Goal: Information Seeking & Learning: Learn about a topic

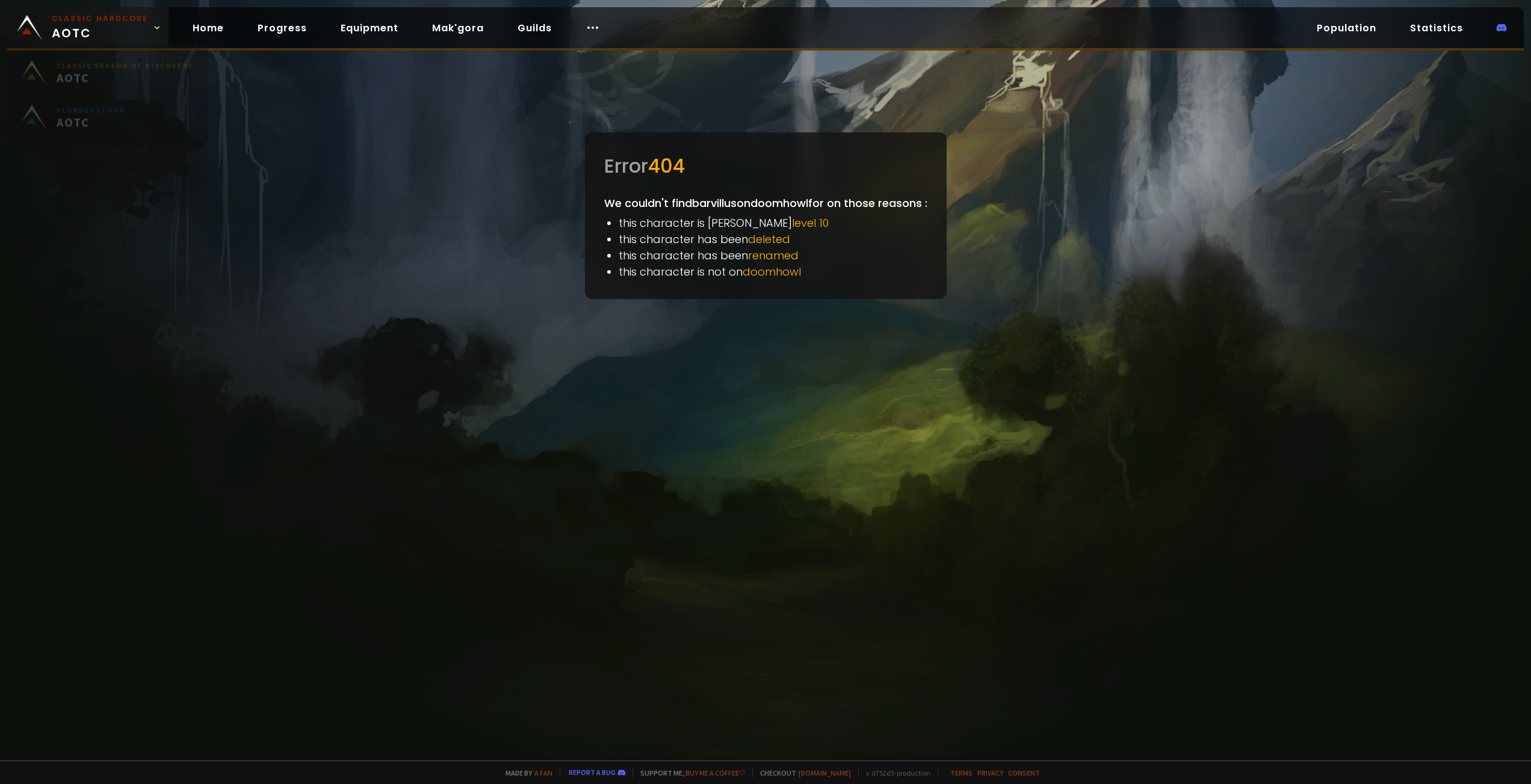
click at [86, 37] on span "Classic Hardcore AOTC" at bounding box center [99, 28] width 96 height 29
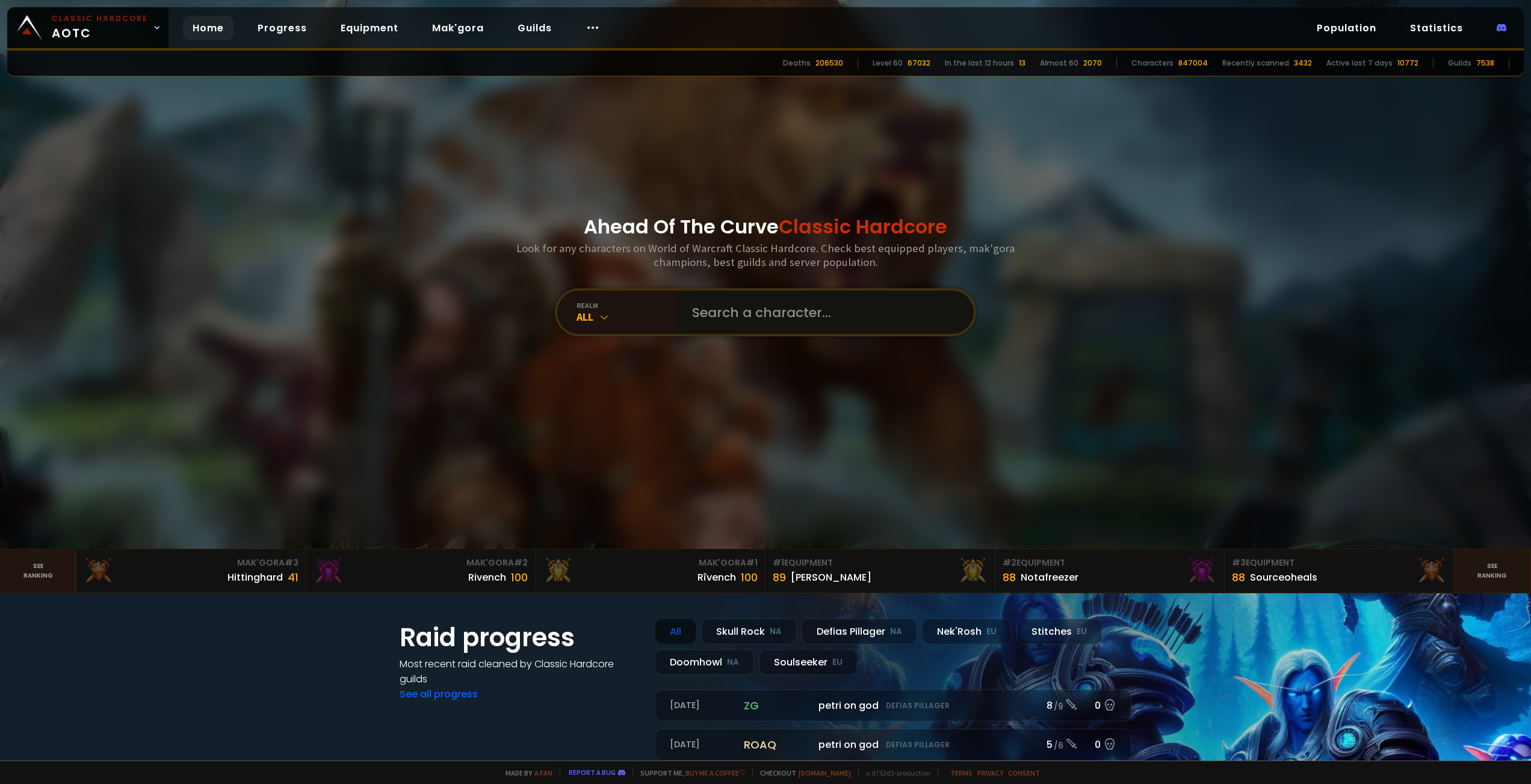
click at [804, 300] on input "text" at bounding box center [821, 312] width 274 height 44
paste input "Shep"
type input "Shep"
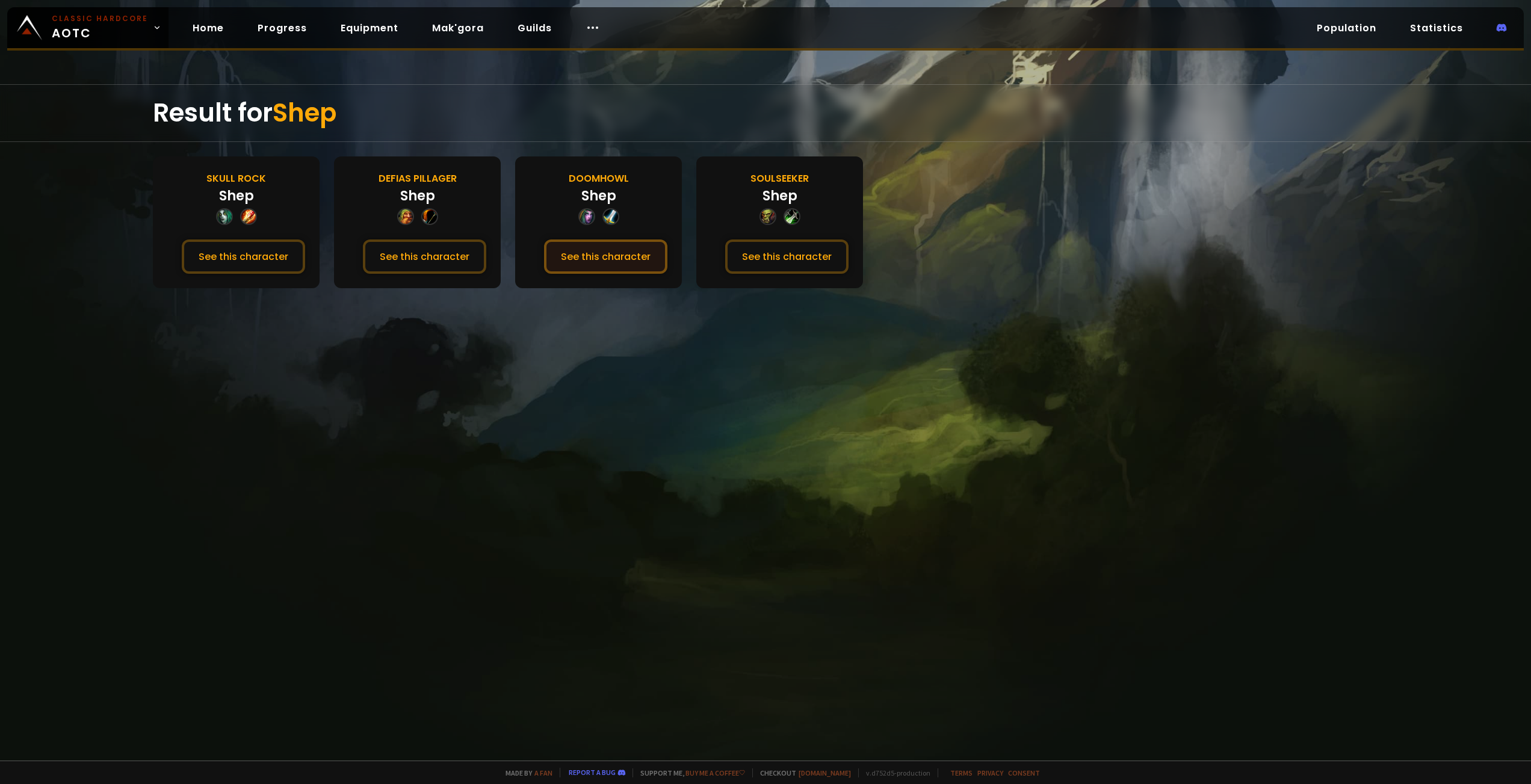
click at [603, 253] on button "See this character" at bounding box center [605, 256] width 123 height 34
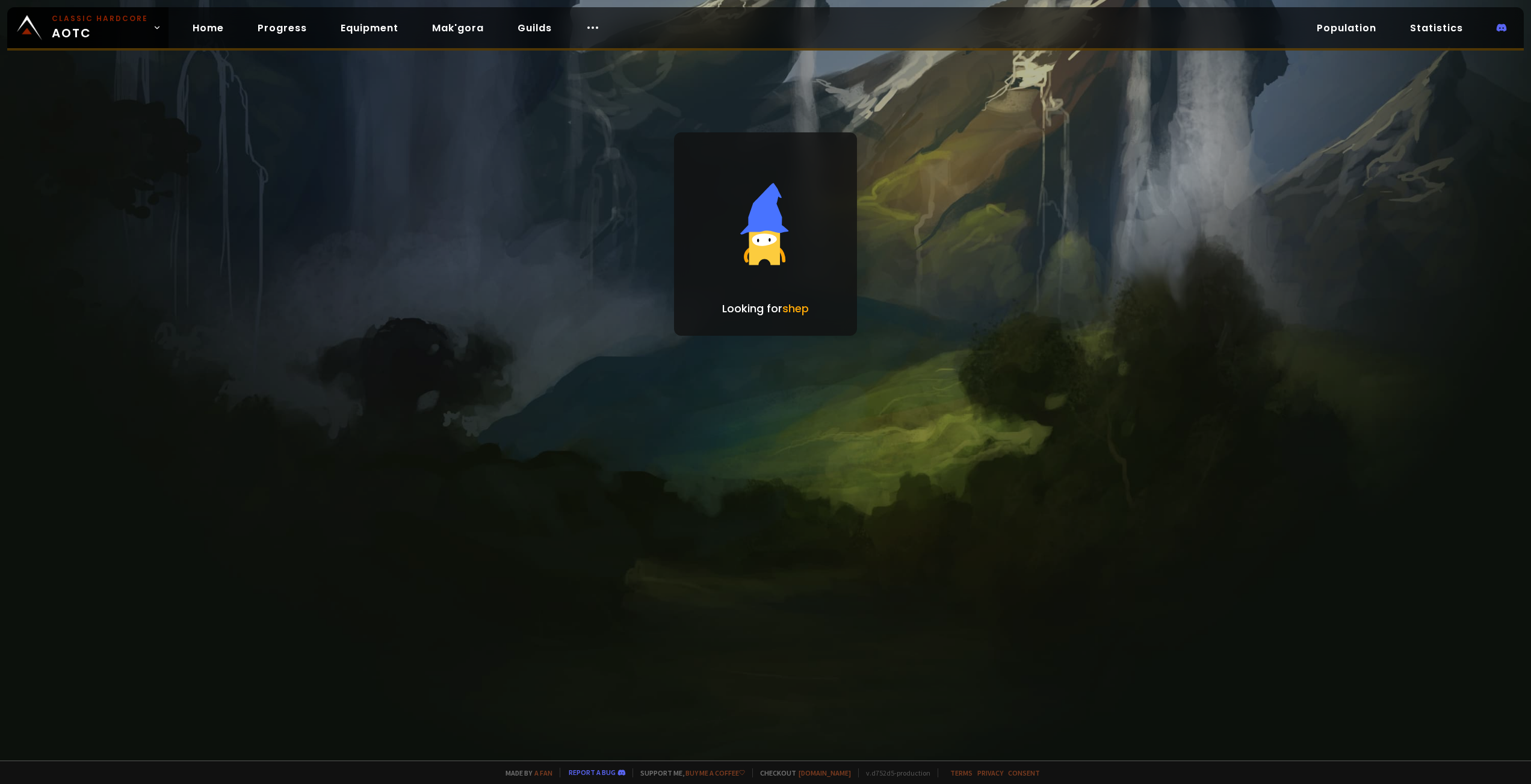
click at [550, 413] on div "Looking for shep" at bounding box center [765, 380] width 1531 height 760
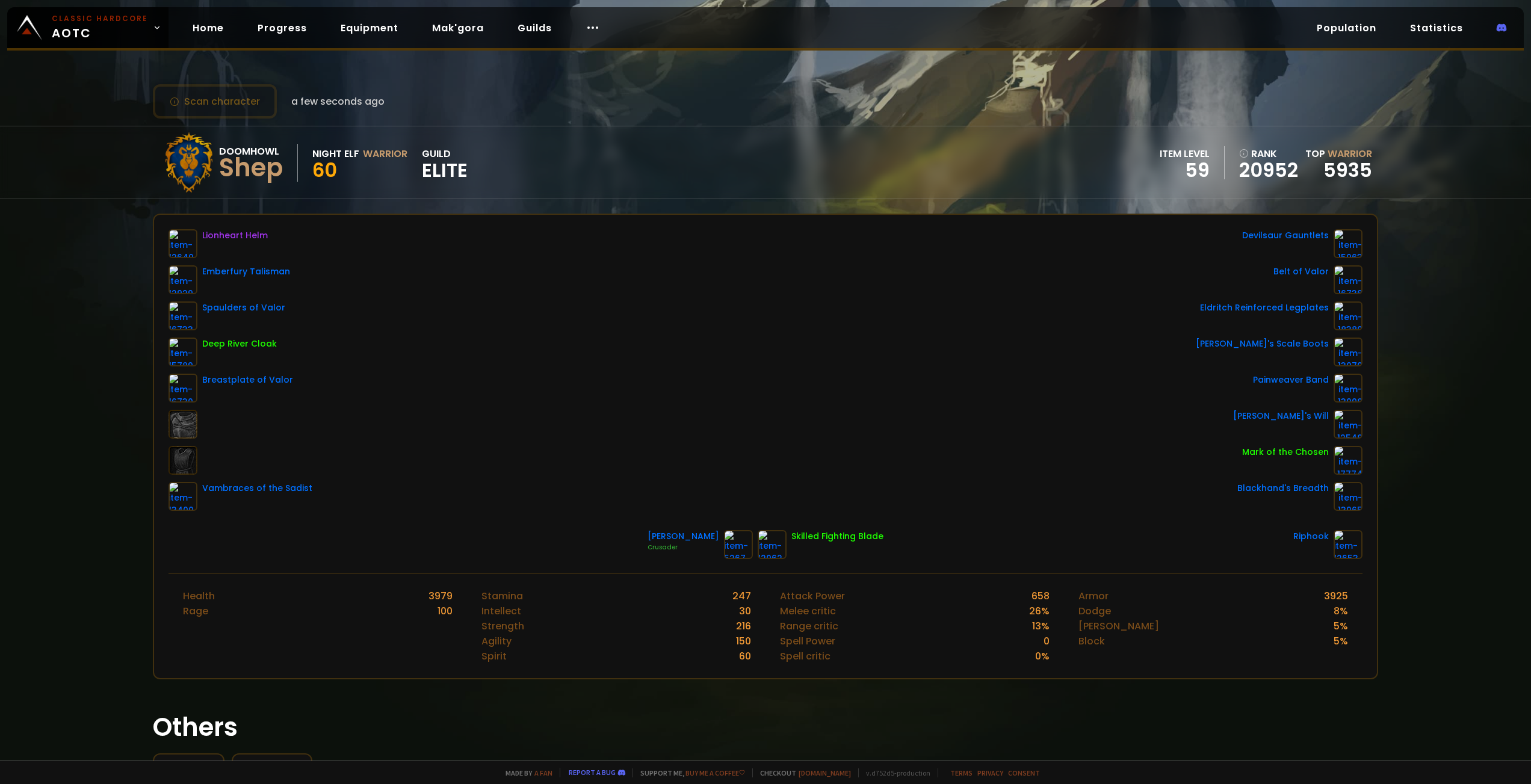
click at [625, 186] on div "Doomhowl Shep Night Elf Warrior 60 guild Elite item level 59 rank 20952 Top War…" at bounding box center [765, 162] width 1225 height 72
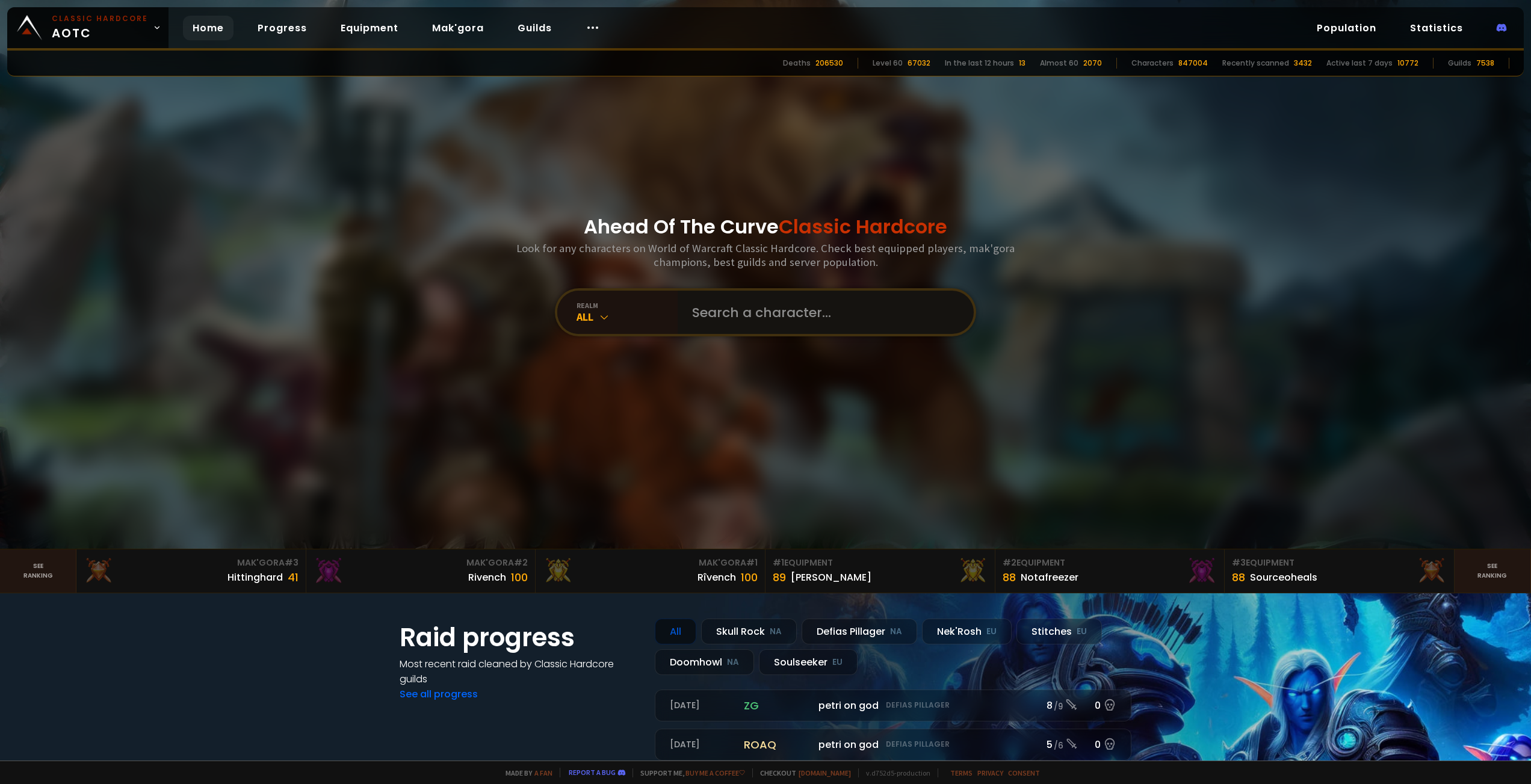
click at [718, 313] on input "text" at bounding box center [821, 312] width 274 height 44
type input "Decius"
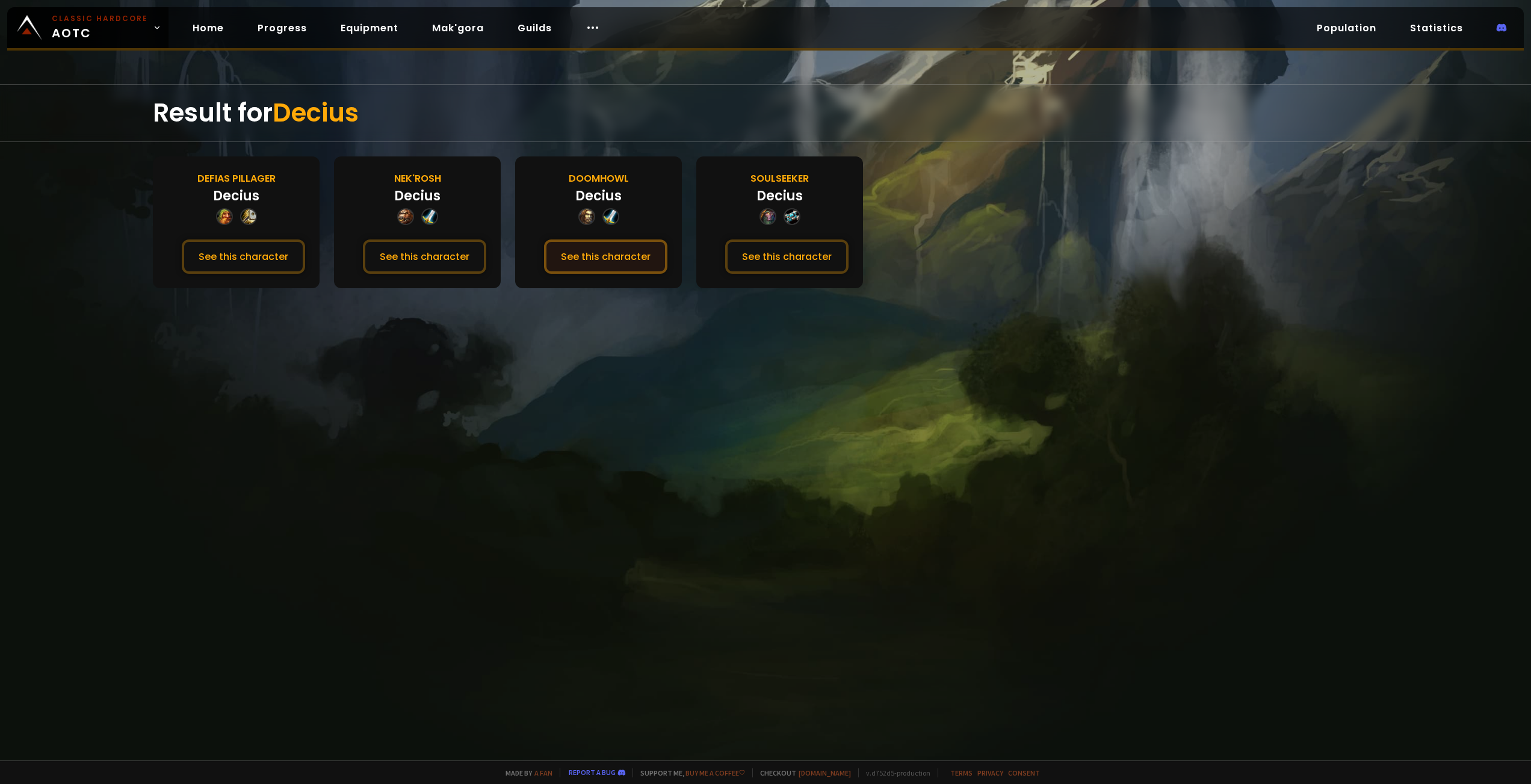
click at [594, 259] on button "See this character" at bounding box center [605, 256] width 123 height 34
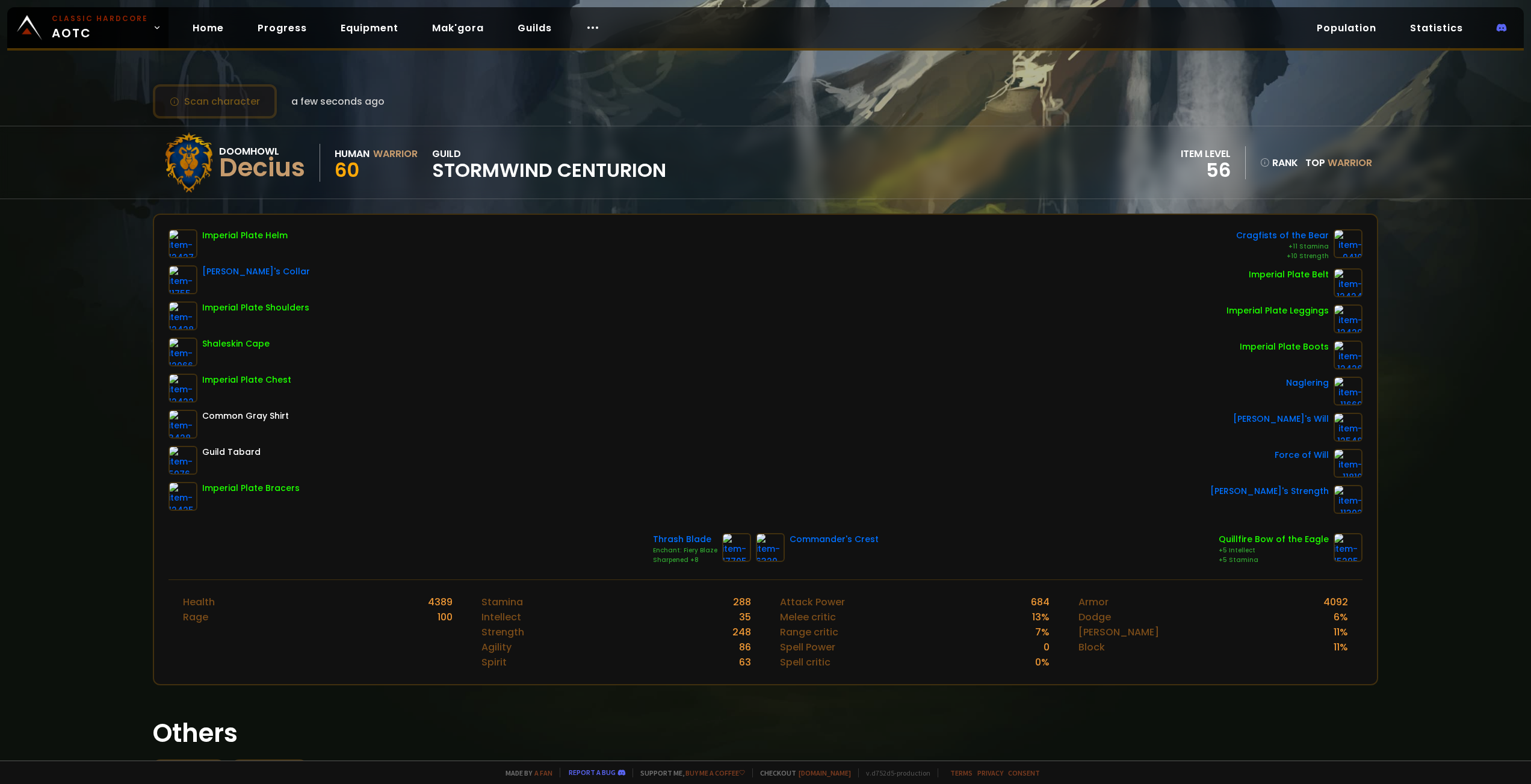
click at [223, 110] on button "Scan character" at bounding box center [215, 101] width 124 height 34
drag, startPoint x: 523, startPoint y: 102, endPoint x: 570, endPoint y: 90, distance: 48.5
click at [524, 102] on div "Scan character a few seconds ago" at bounding box center [765, 101] width 1225 height 34
click at [221, 90] on button "Scan character" at bounding box center [215, 101] width 124 height 34
click at [318, 91] on div "Scan character a few seconds ago" at bounding box center [269, 101] width 232 height 34
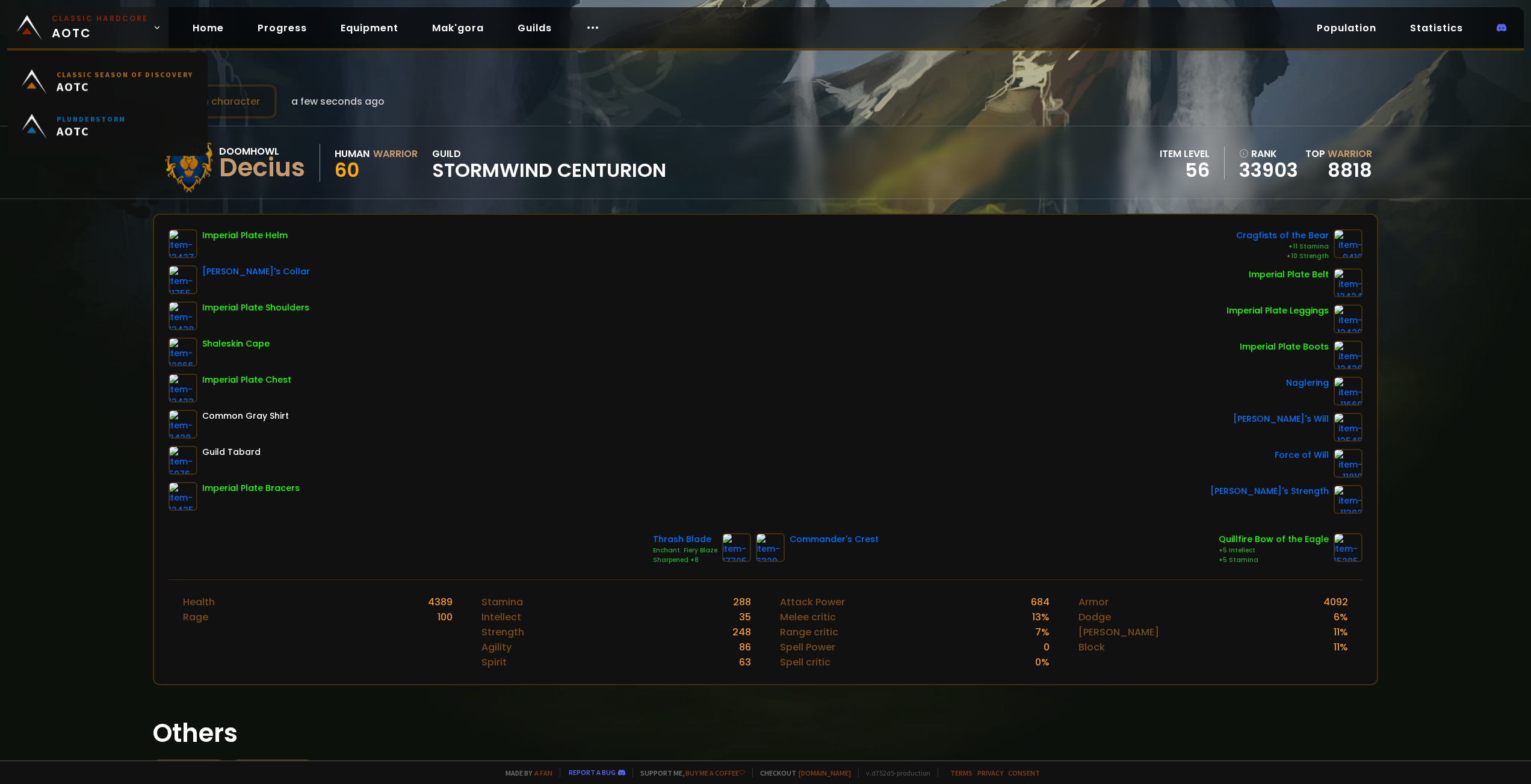
click at [63, 16] on small "Classic Hardcore" at bounding box center [99, 18] width 96 height 11
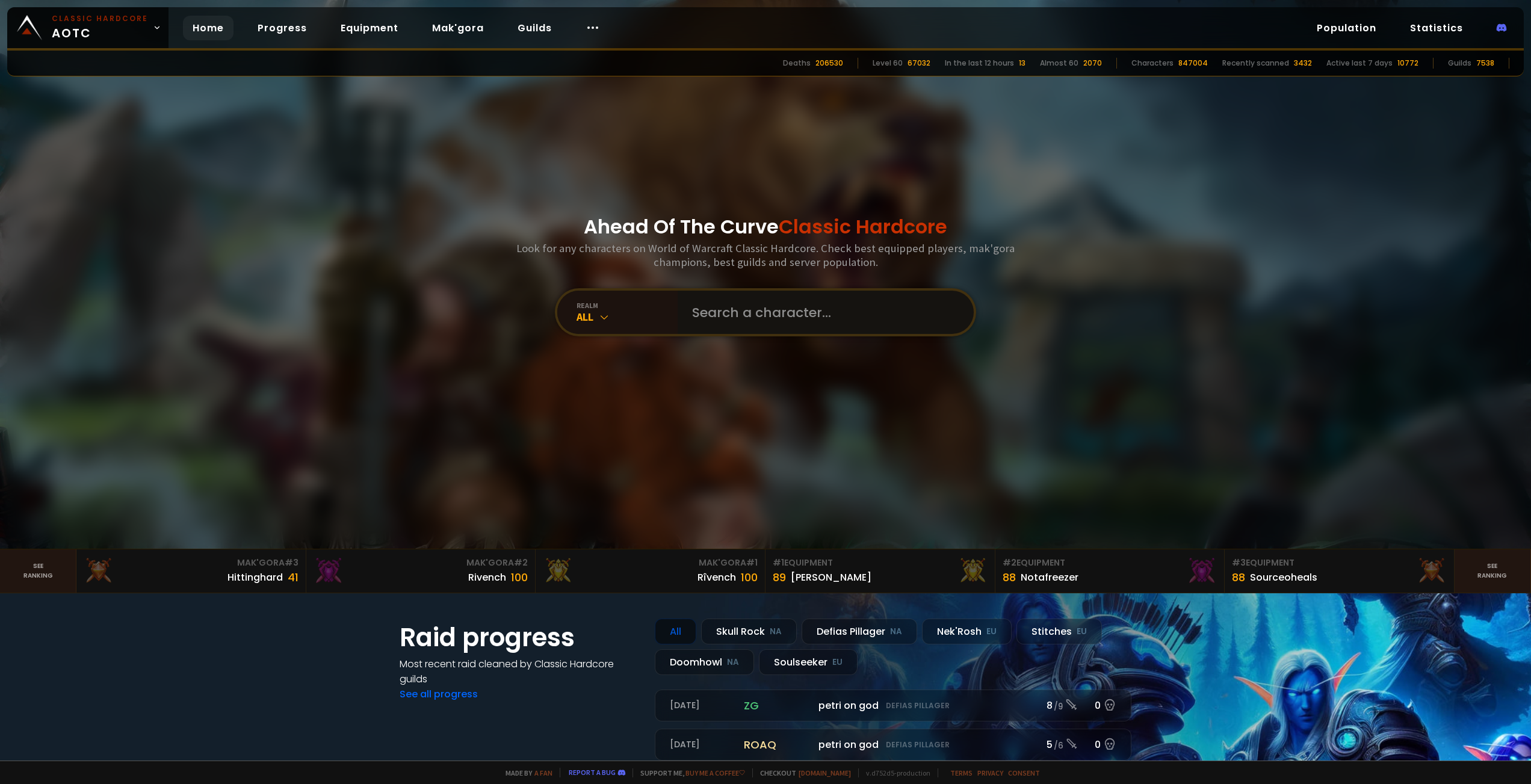
click at [754, 320] on input "text" at bounding box center [821, 312] width 274 height 44
paste input "Kronwalled"
type input "Kronwalled"
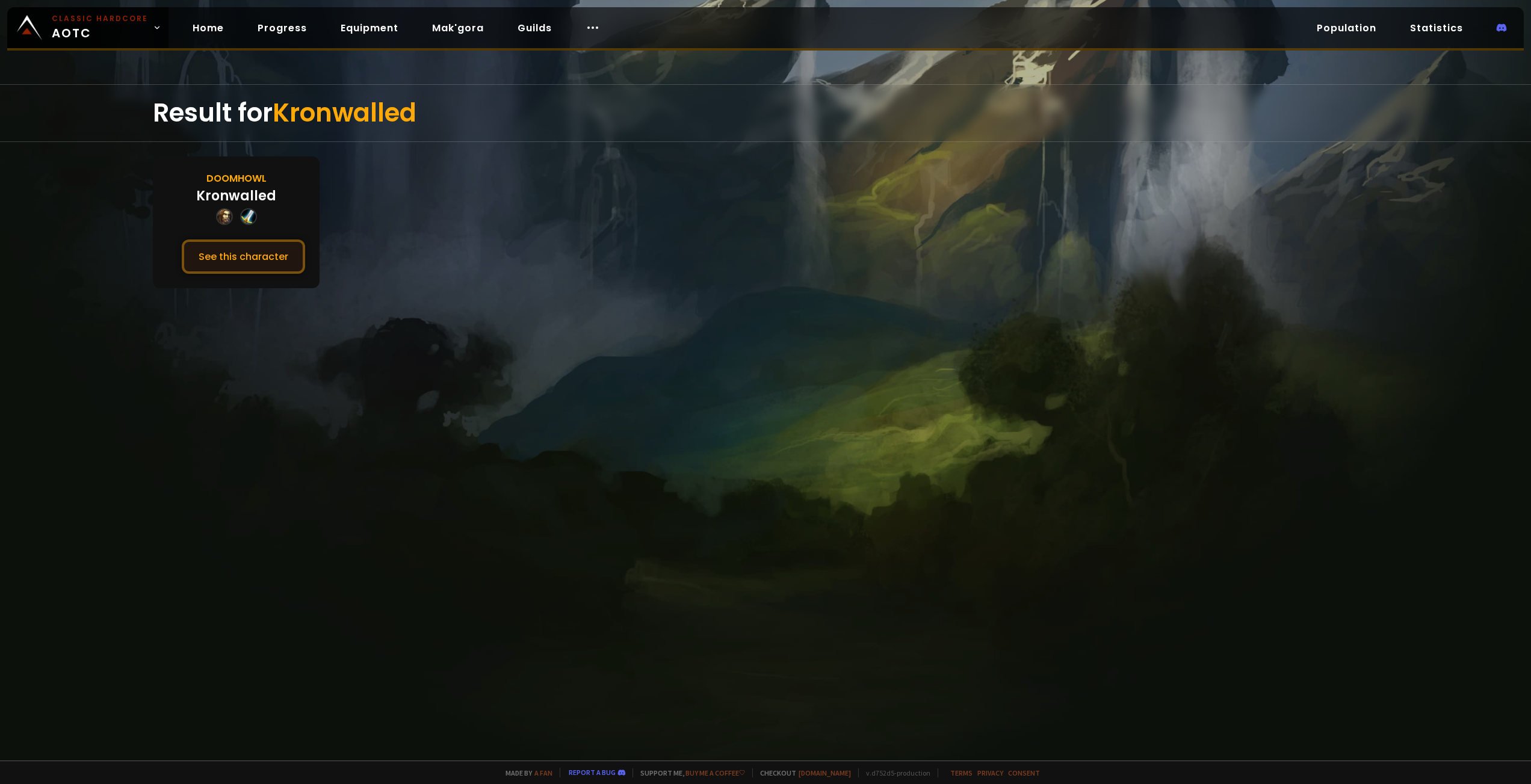
click at [237, 261] on button "See this character" at bounding box center [242, 256] width 123 height 34
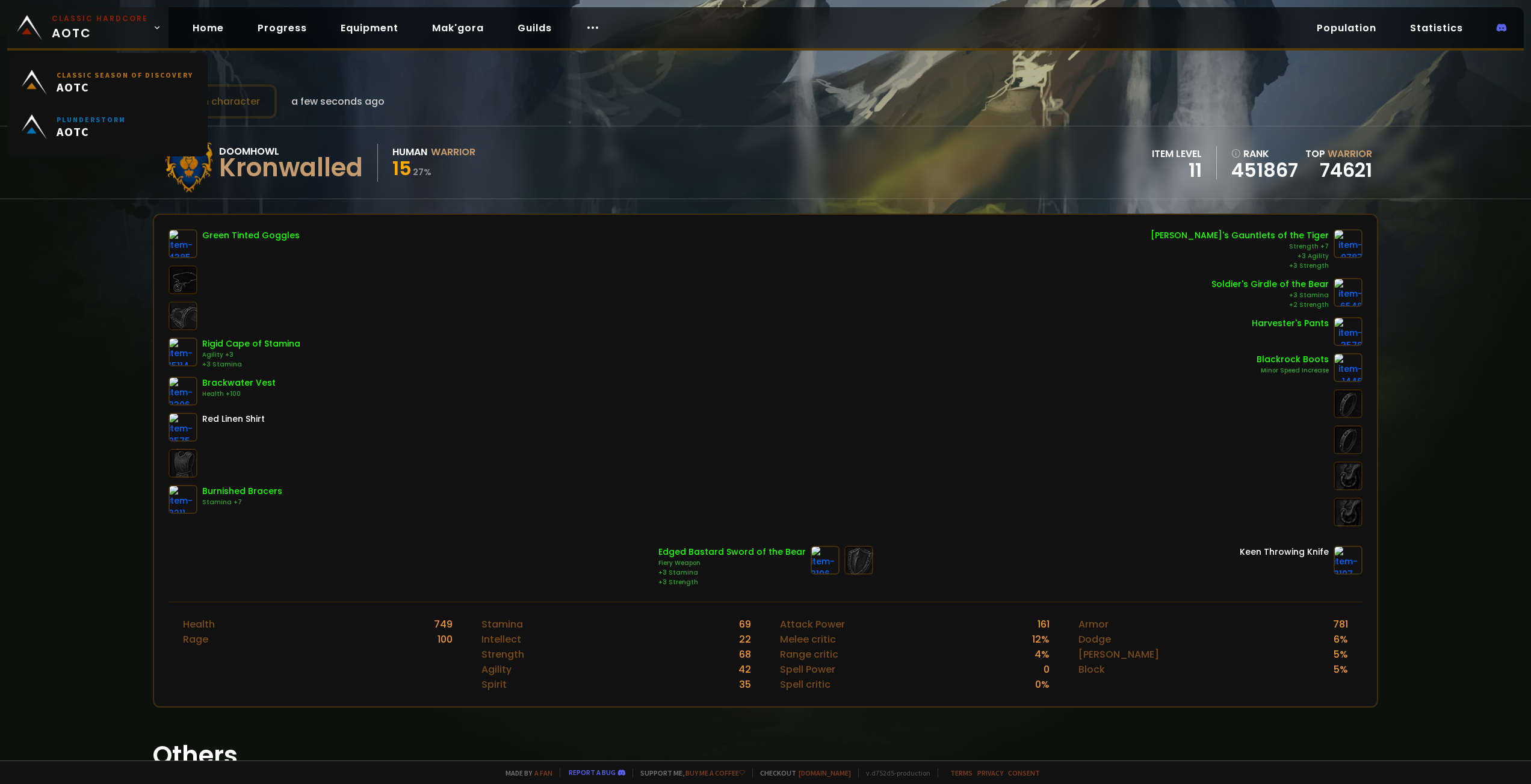
click at [46, 28] on link "Classic Hardcore AOTC" at bounding box center [87, 27] width 161 height 41
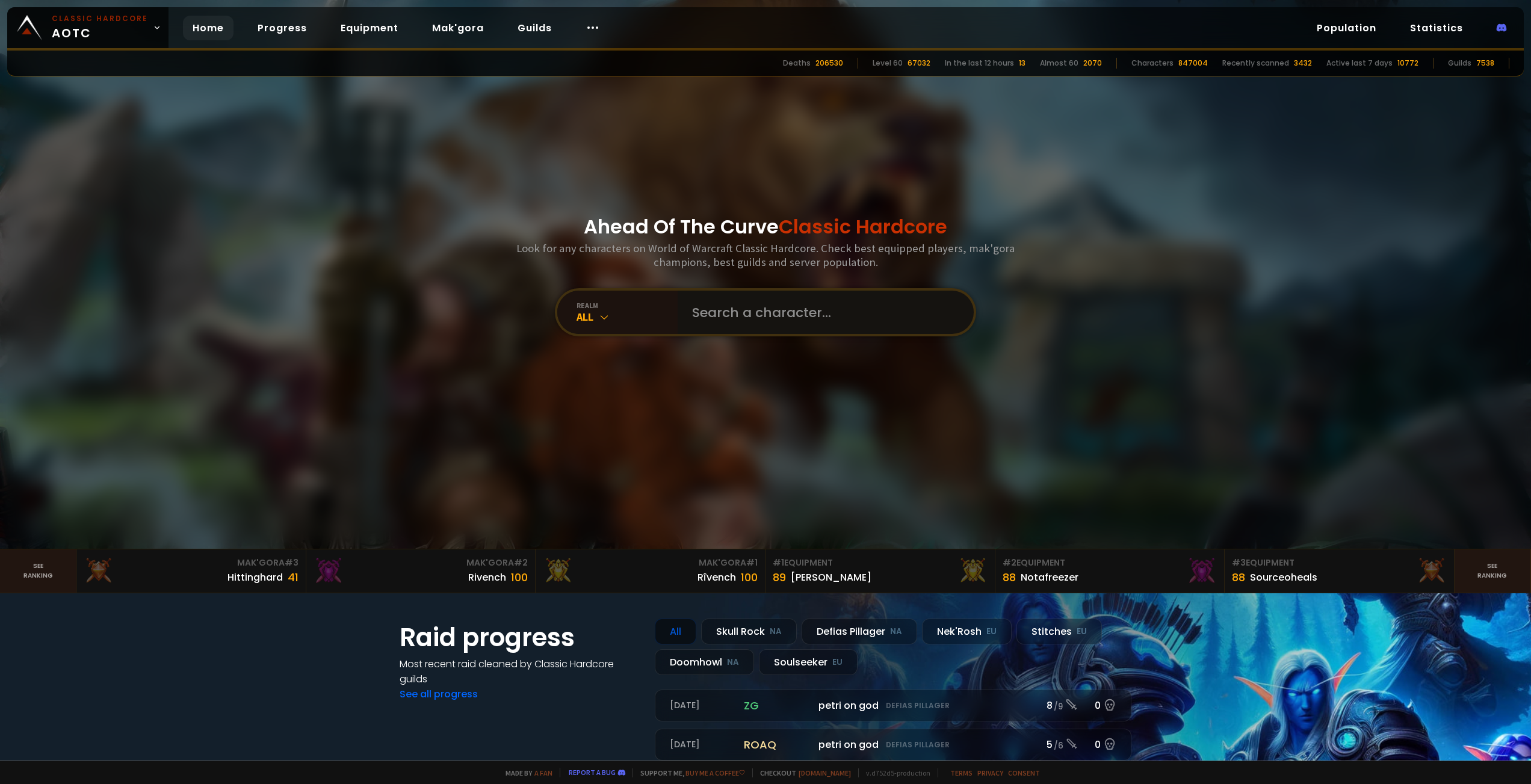
click at [755, 302] on input "text" at bounding box center [821, 312] width 274 height 44
paste input "Sagemeister"
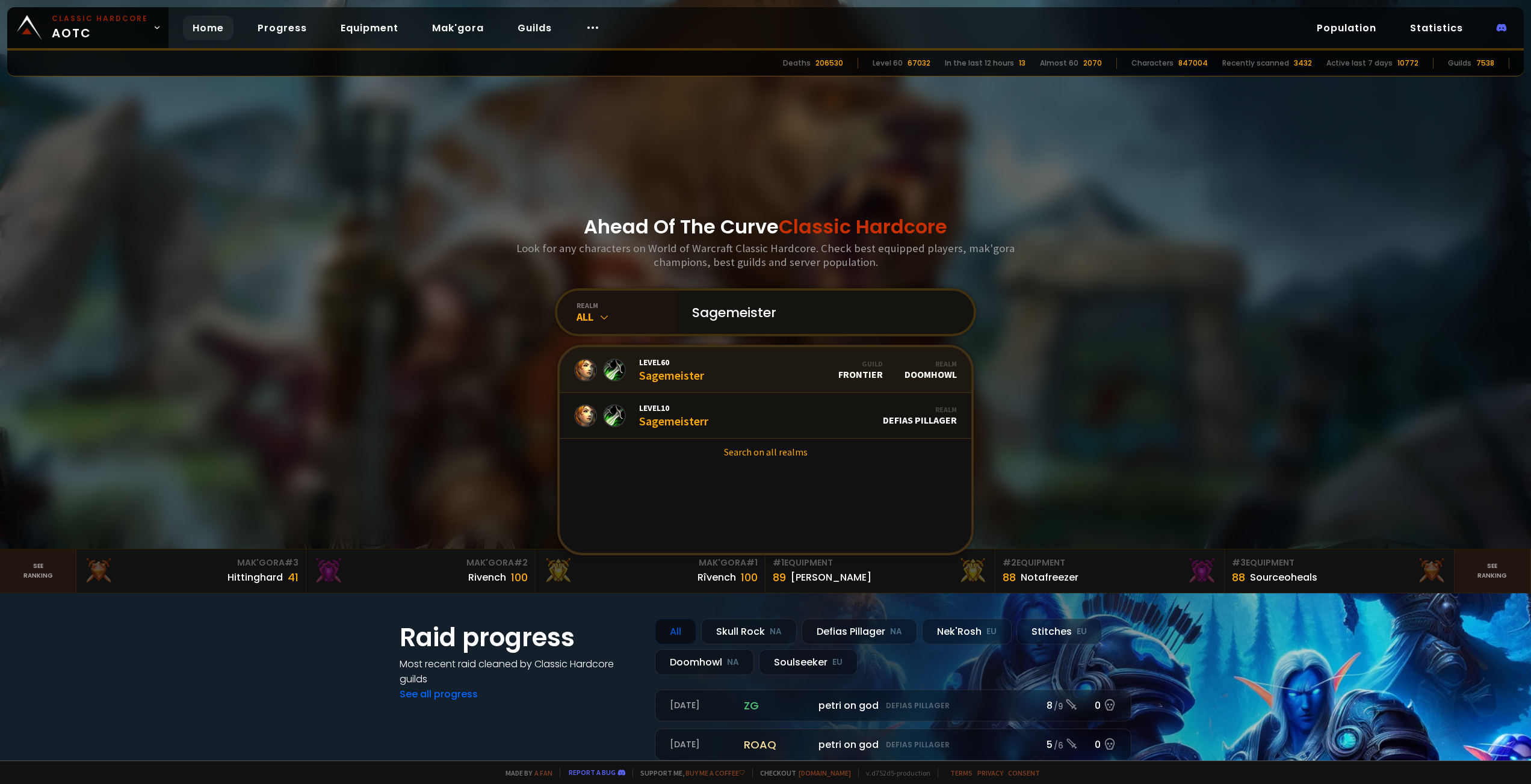
type input "Sagemeister"
click at [716, 367] on link "Level 60 Sagemeister Guild Frontier Realm Doomhowl" at bounding box center [765, 369] width 411 height 46
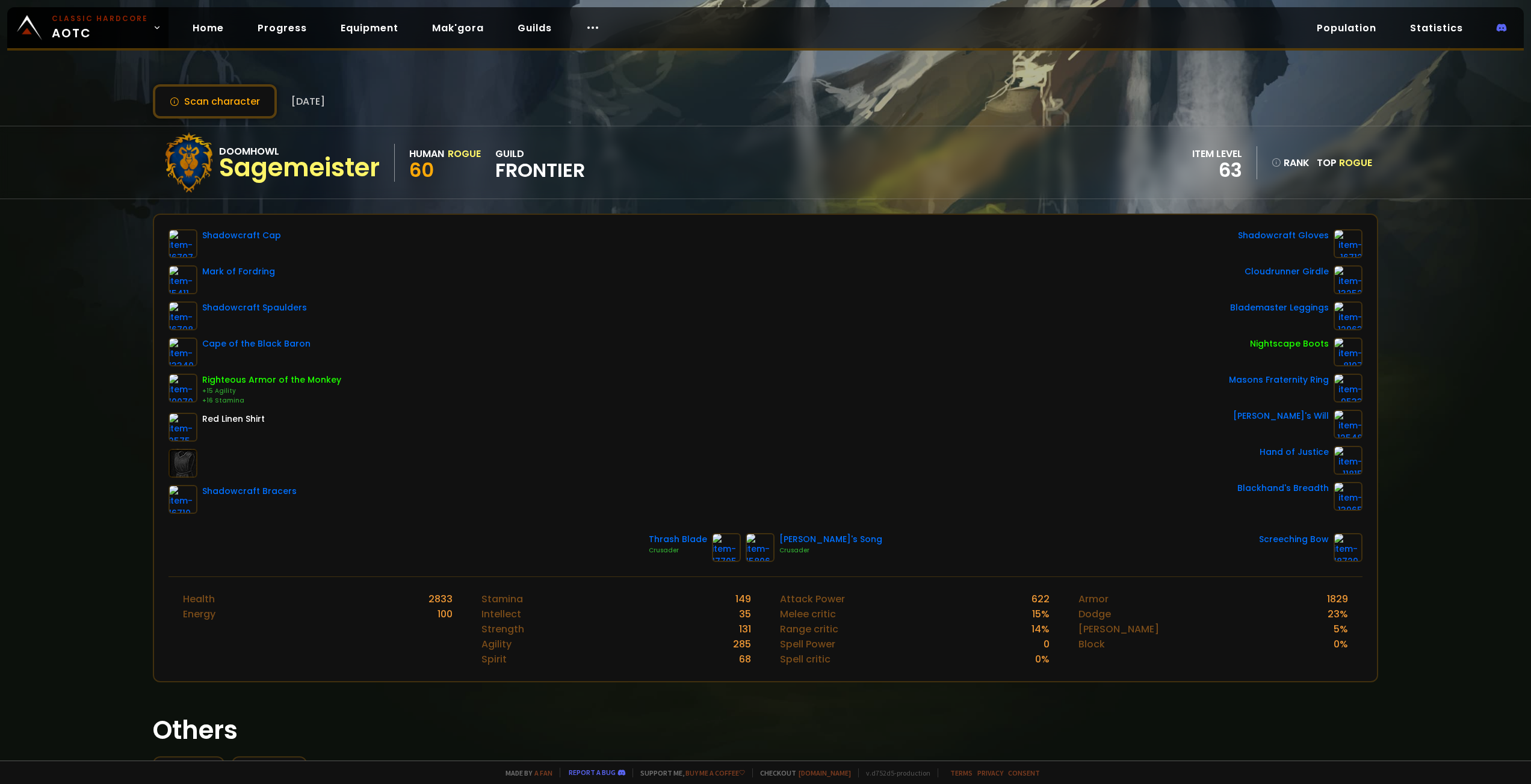
click at [106, 286] on div "Scan character 25 days ago Doomhowl Sagemeister Human Rogue 60 guild Frontier i…" at bounding box center [765, 380] width 1531 height 760
click at [51, 21] on link "Classic Hardcore AOTC" at bounding box center [87, 27] width 161 height 41
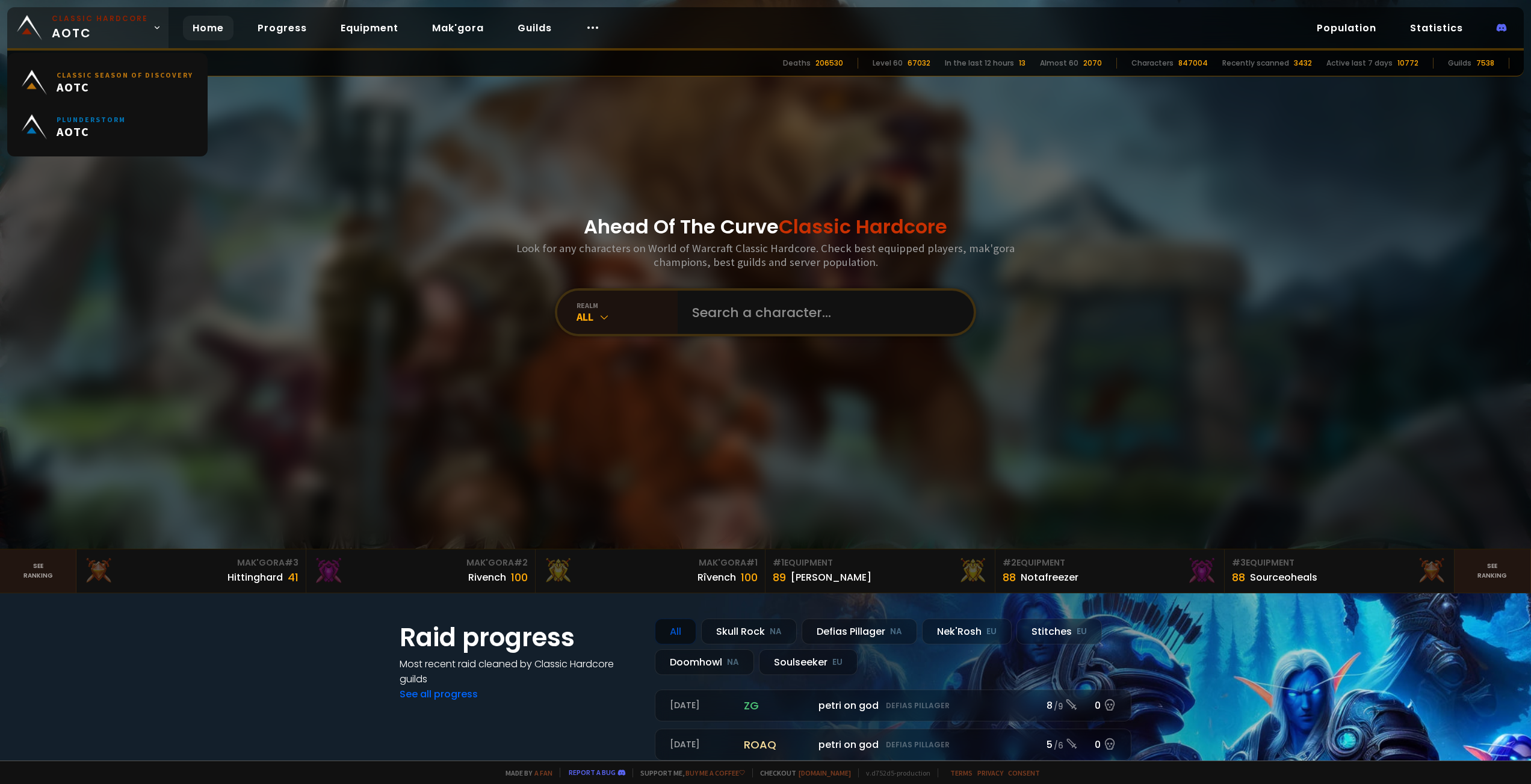
click at [44, 24] on link "Classic Hardcore AOTC" at bounding box center [87, 27] width 161 height 41
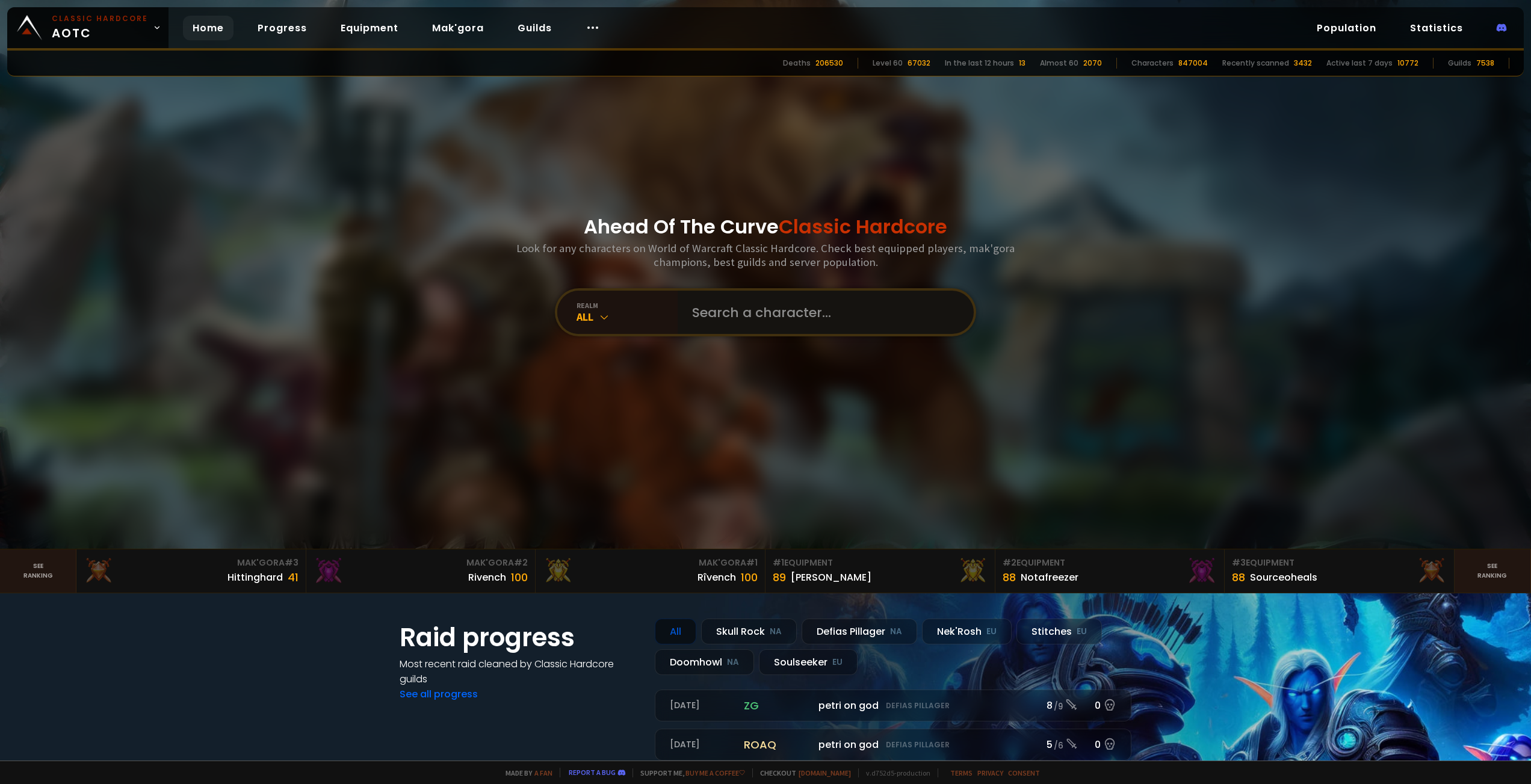
click at [783, 321] on input "text" at bounding box center [821, 312] width 274 height 44
paste input "Whize"
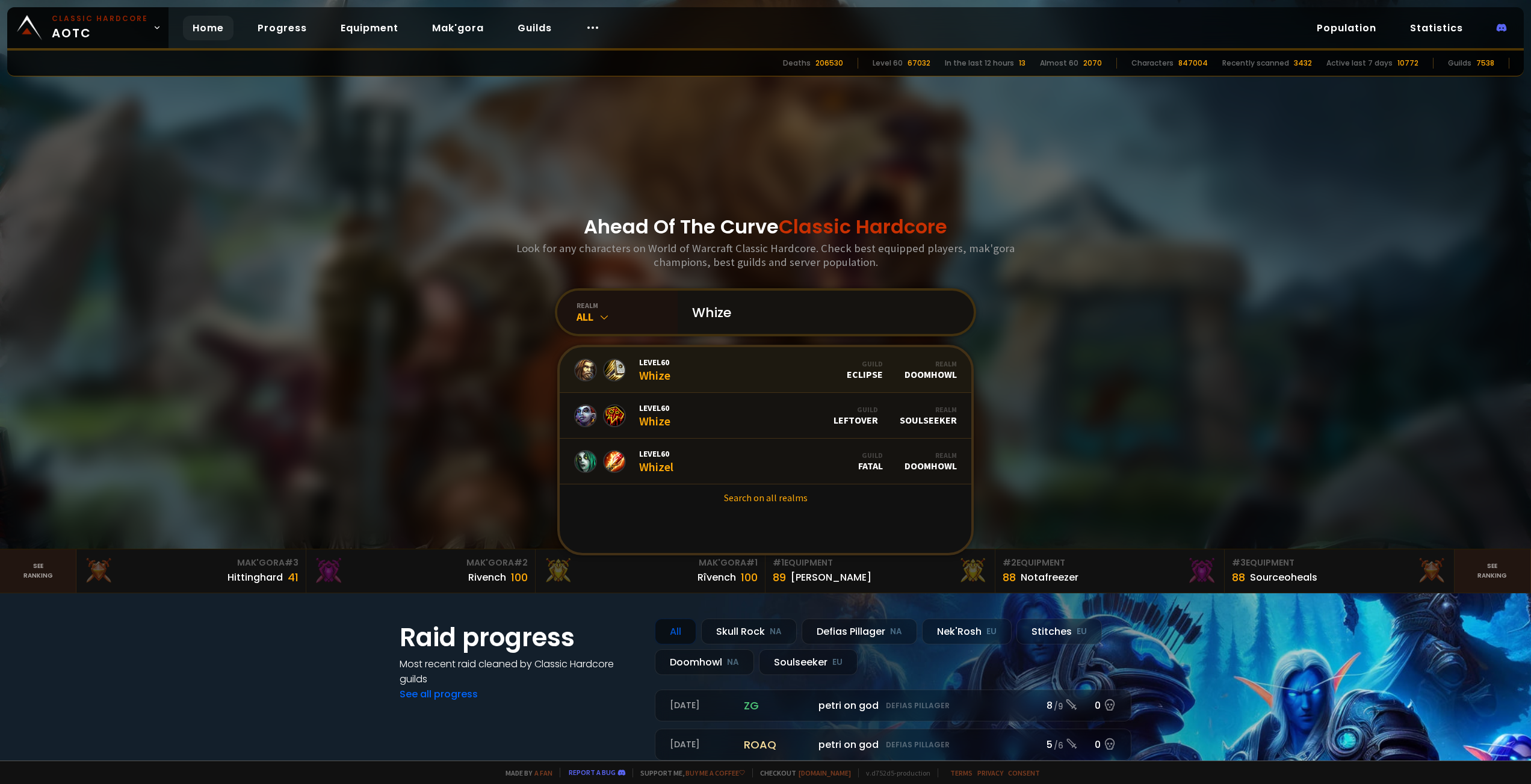
type input "Whize"
click at [667, 371] on div "Level 60 Whize" at bounding box center [654, 369] width 31 height 26
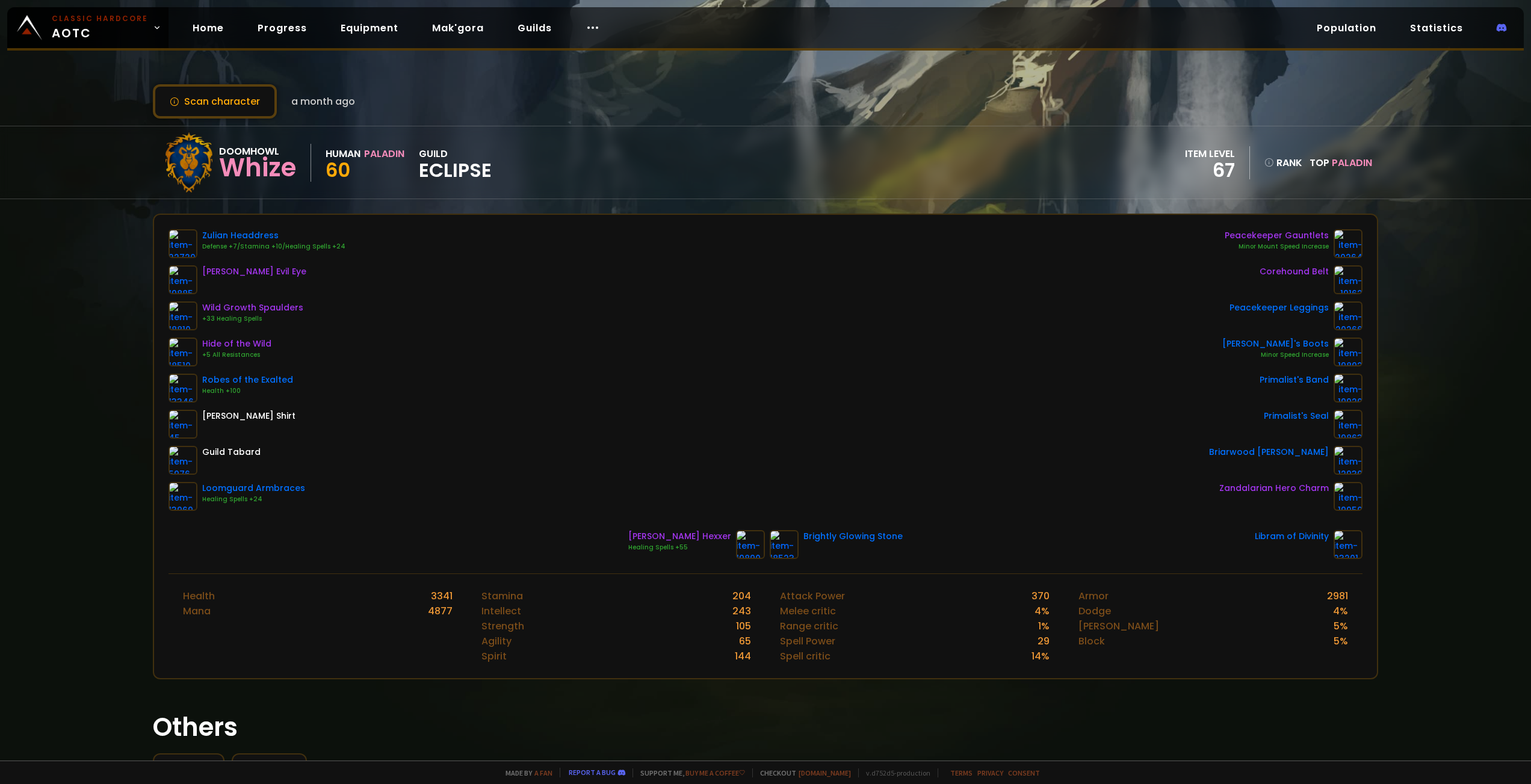
click at [62, 332] on div "Scan character a month ago Doomhowl Whize Human Paladin 60 guild Eclipse item l…" at bounding box center [765, 380] width 1531 height 760
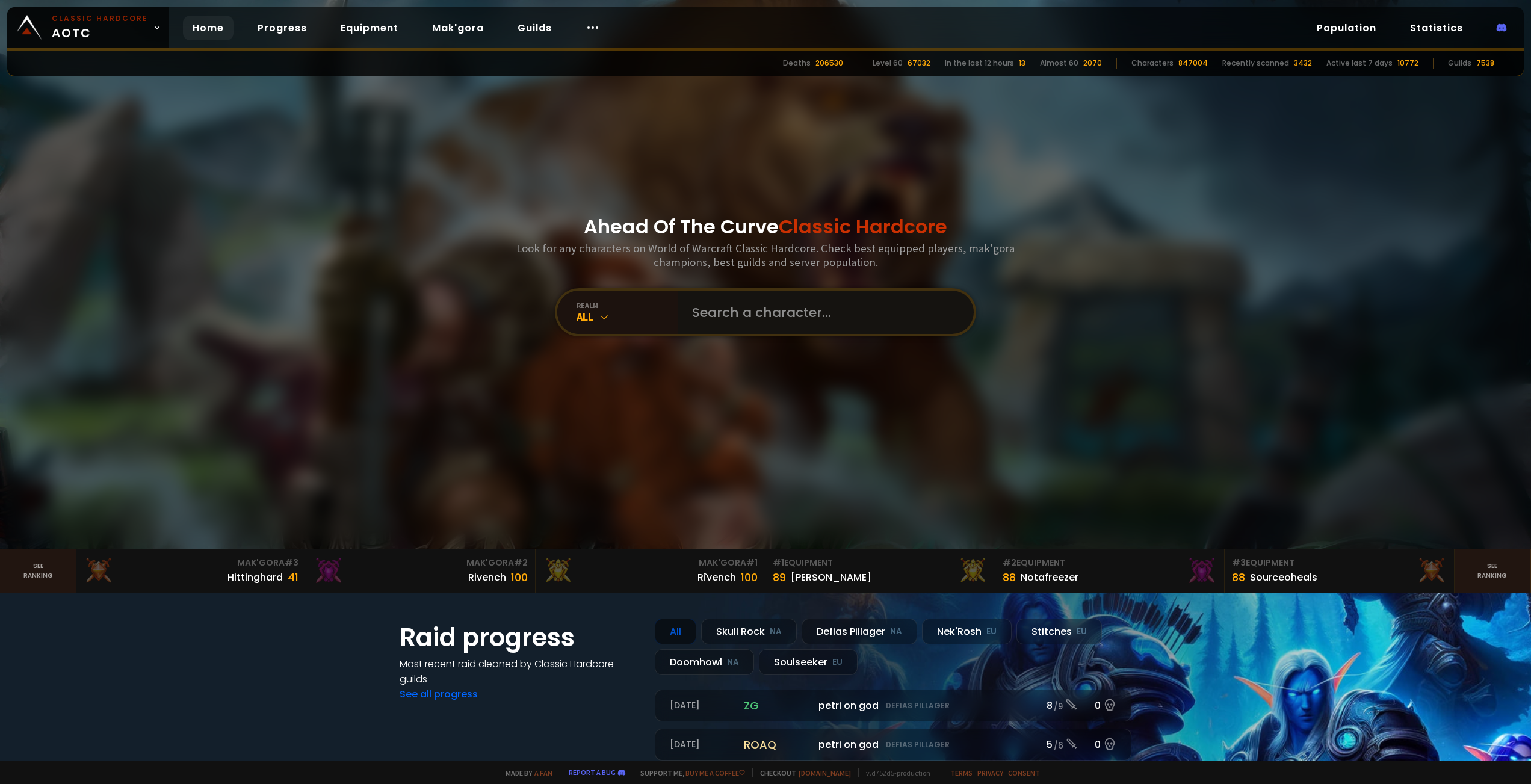
click at [805, 315] on input "text" at bounding box center [821, 312] width 274 height 44
paste input "Jeed"
type input "Jeed"
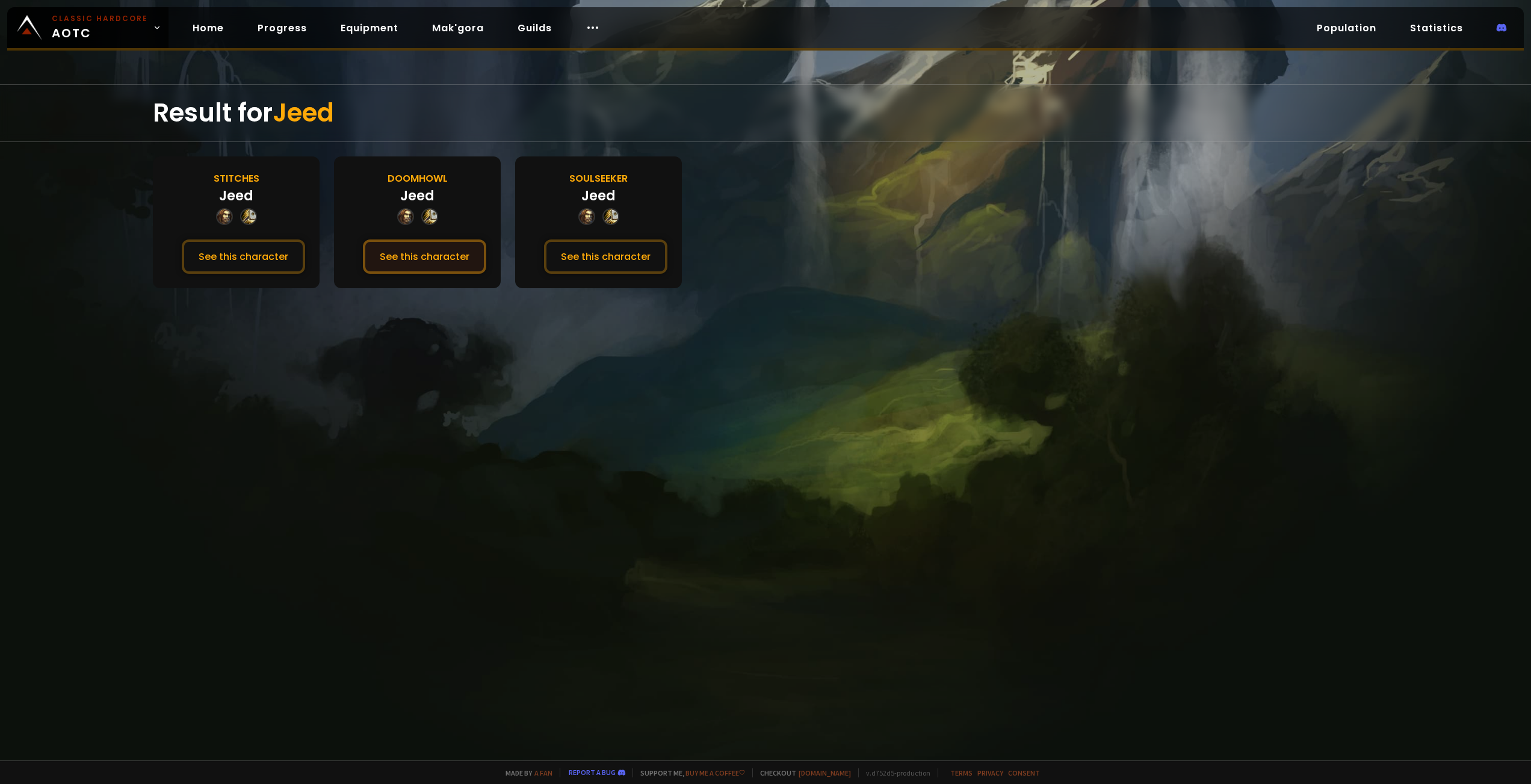
click at [429, 250] on button "See this character" at bounding box center [424, 256] width 123 height 34
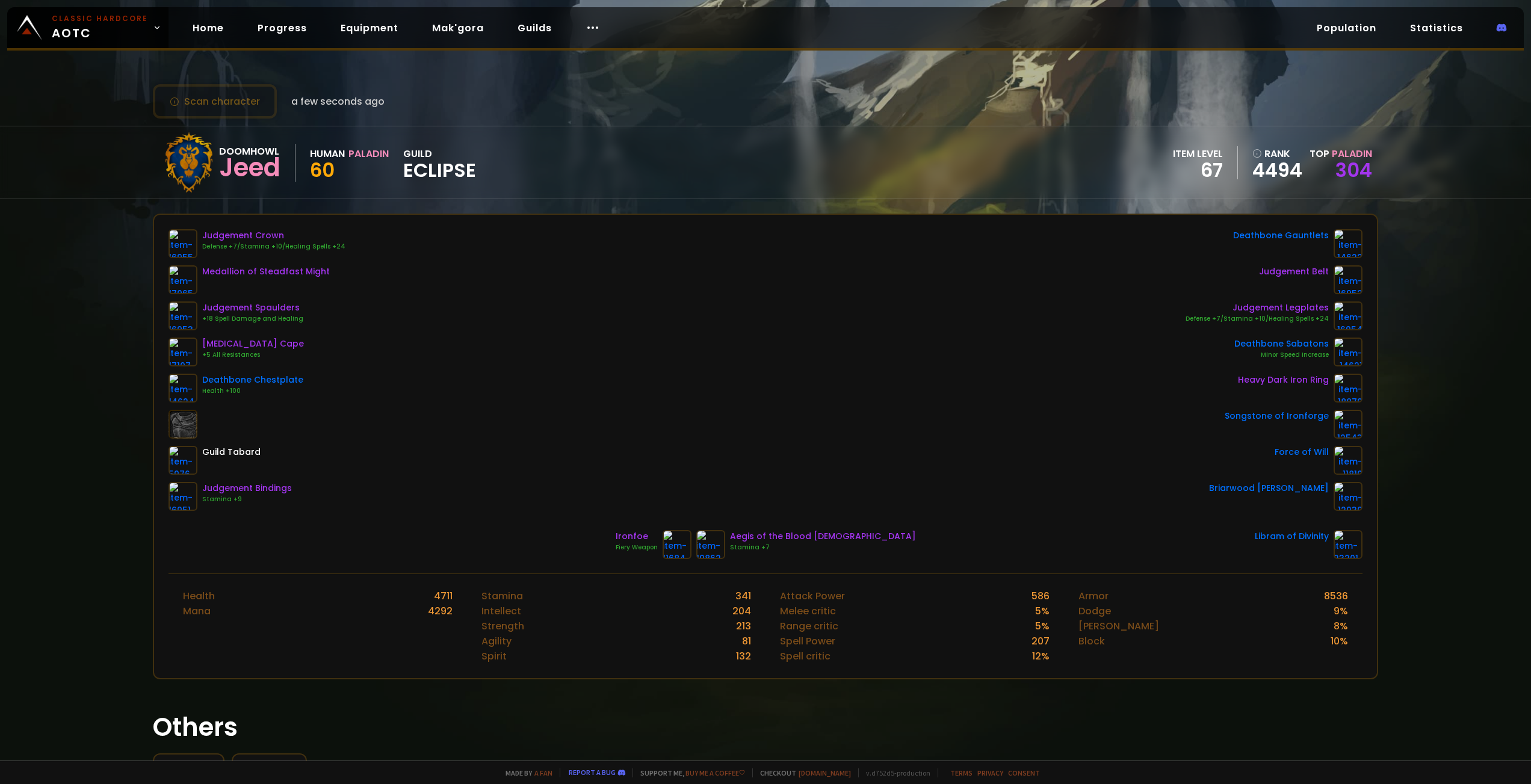
click at [668, 350] on div "Judgement Crown Defense +7/Stamina +10/Healing Spells +24 Medallion of Steadfas…" at bounding box center [765, 369] width 1193 height 281
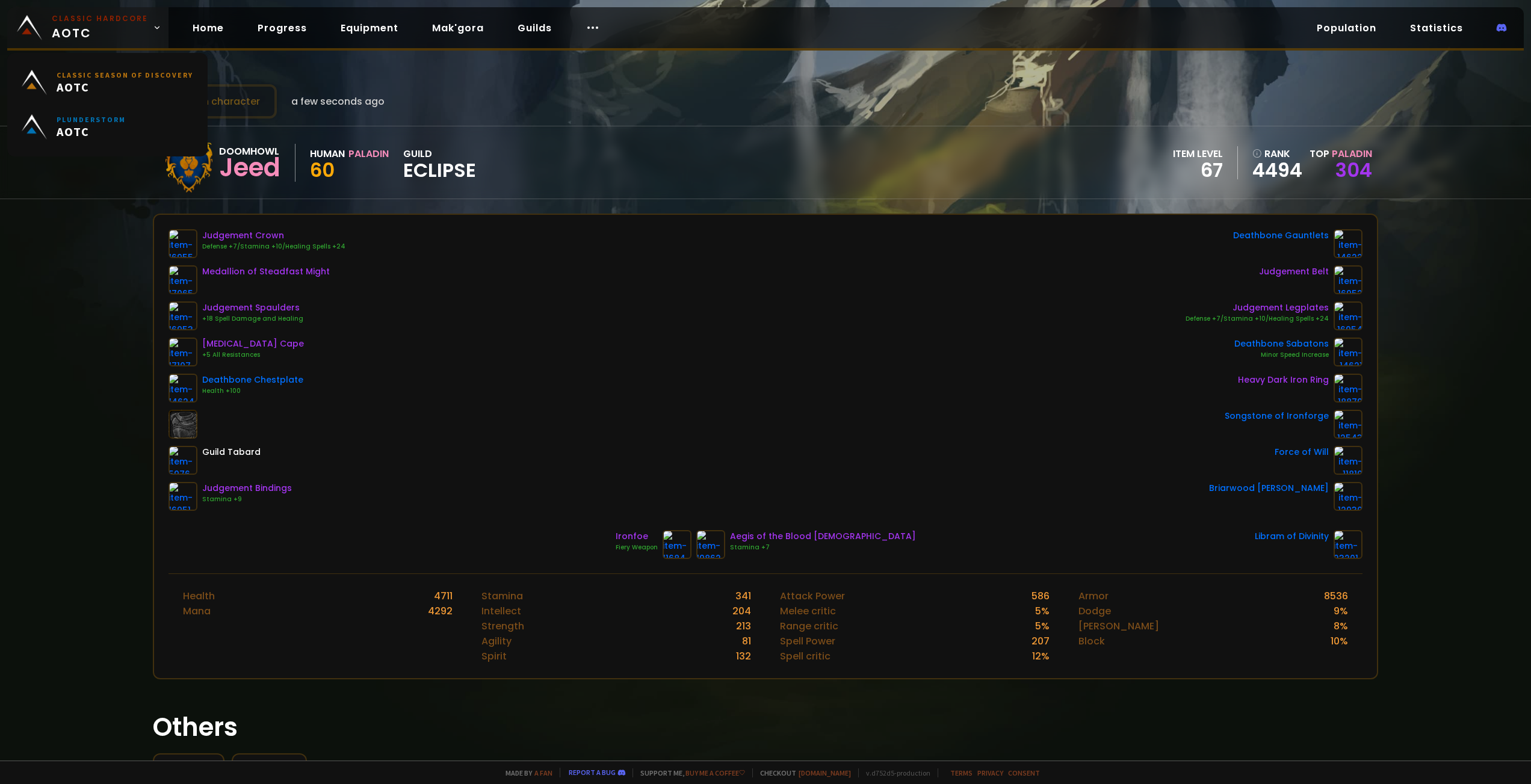
click at [79, 34] on span "Classic Hardcore AOTC" at bounding box center [99, 28] width 96 height 29
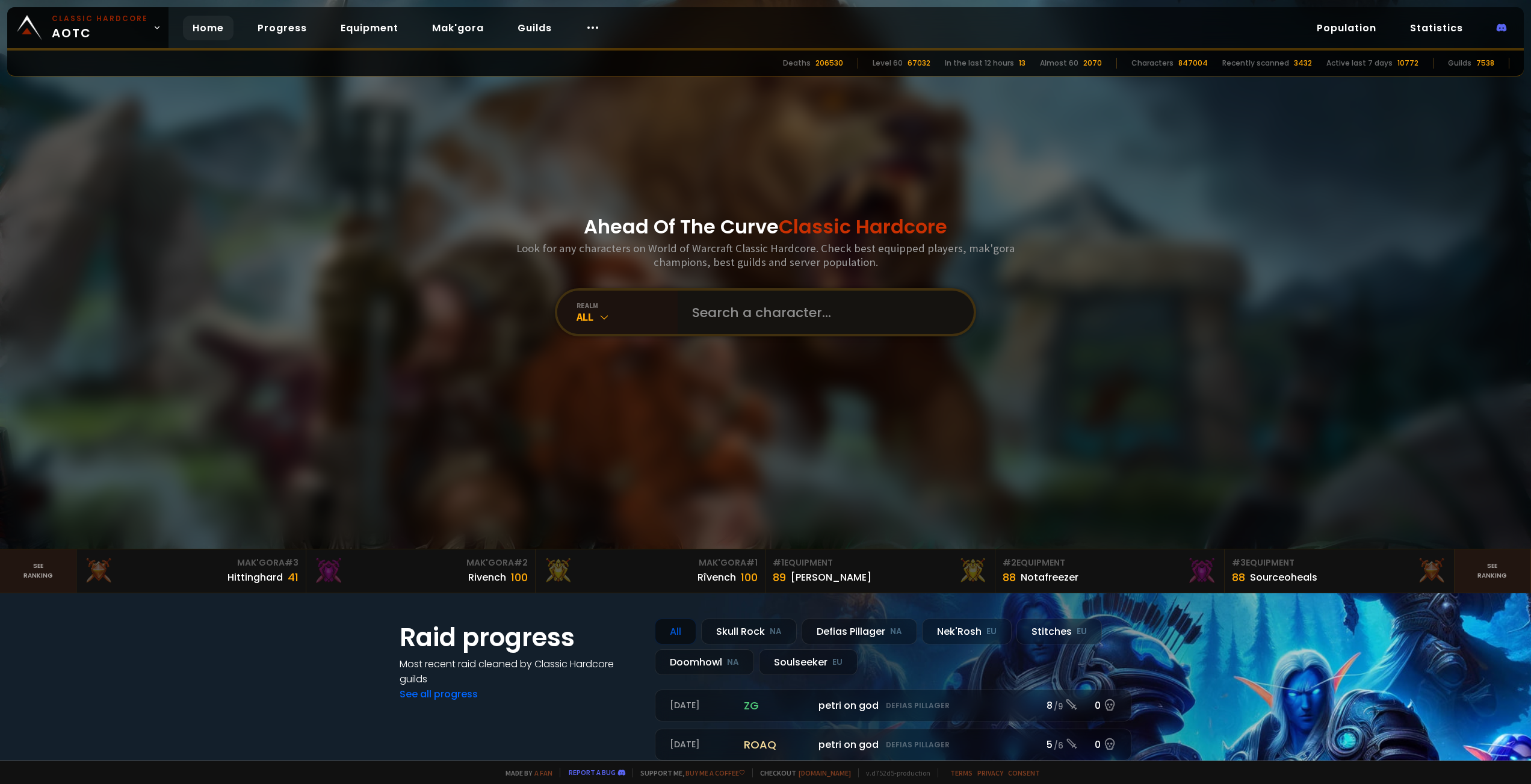
click at [737, 321] on input "text" at bounding box center [821, 312] width 274 height 44
paste input "Kargarbah"
type input "Kargarbah"
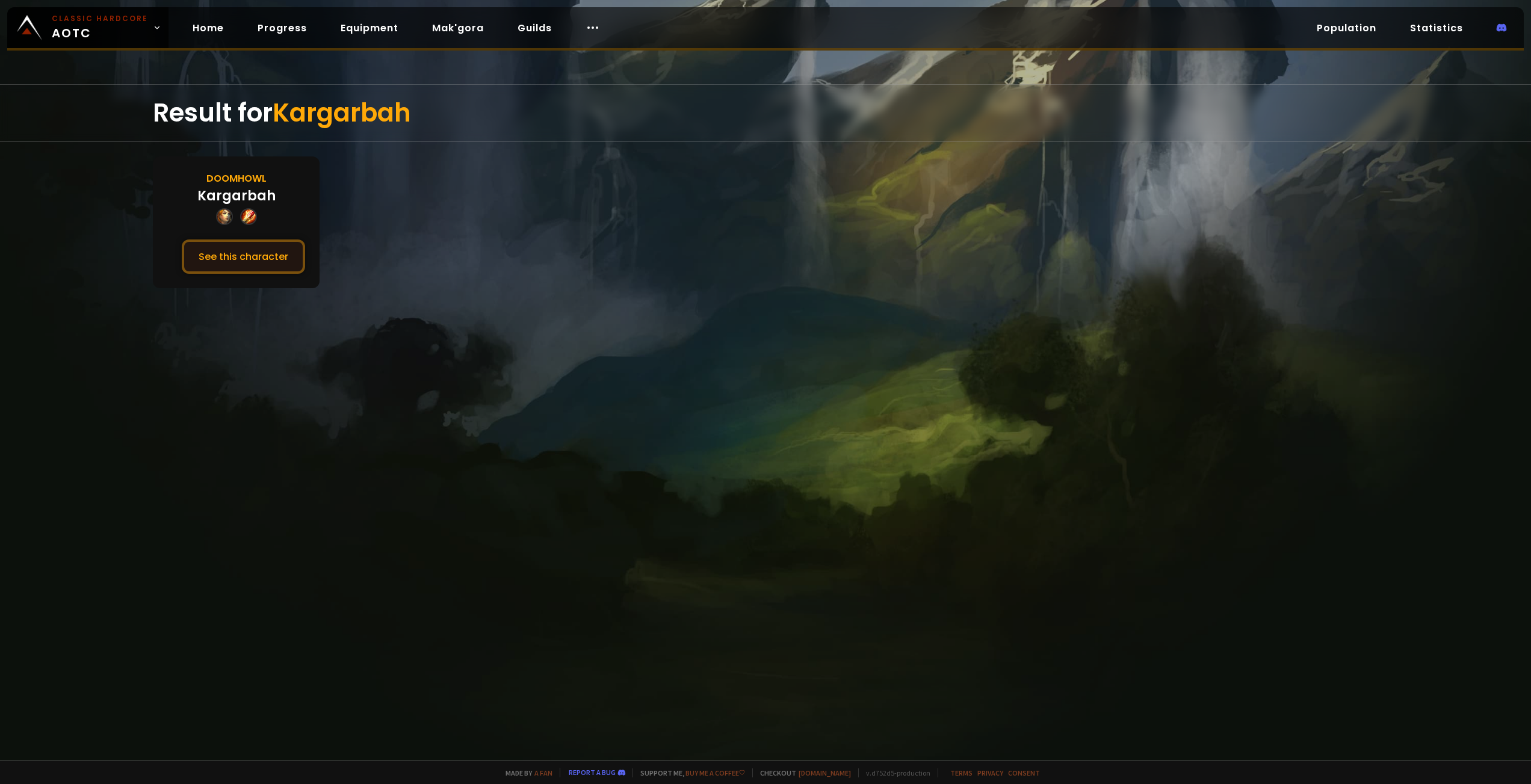
click at [269, 262] on button "See this character" at bounding box center [242, 256] width 123 height 34
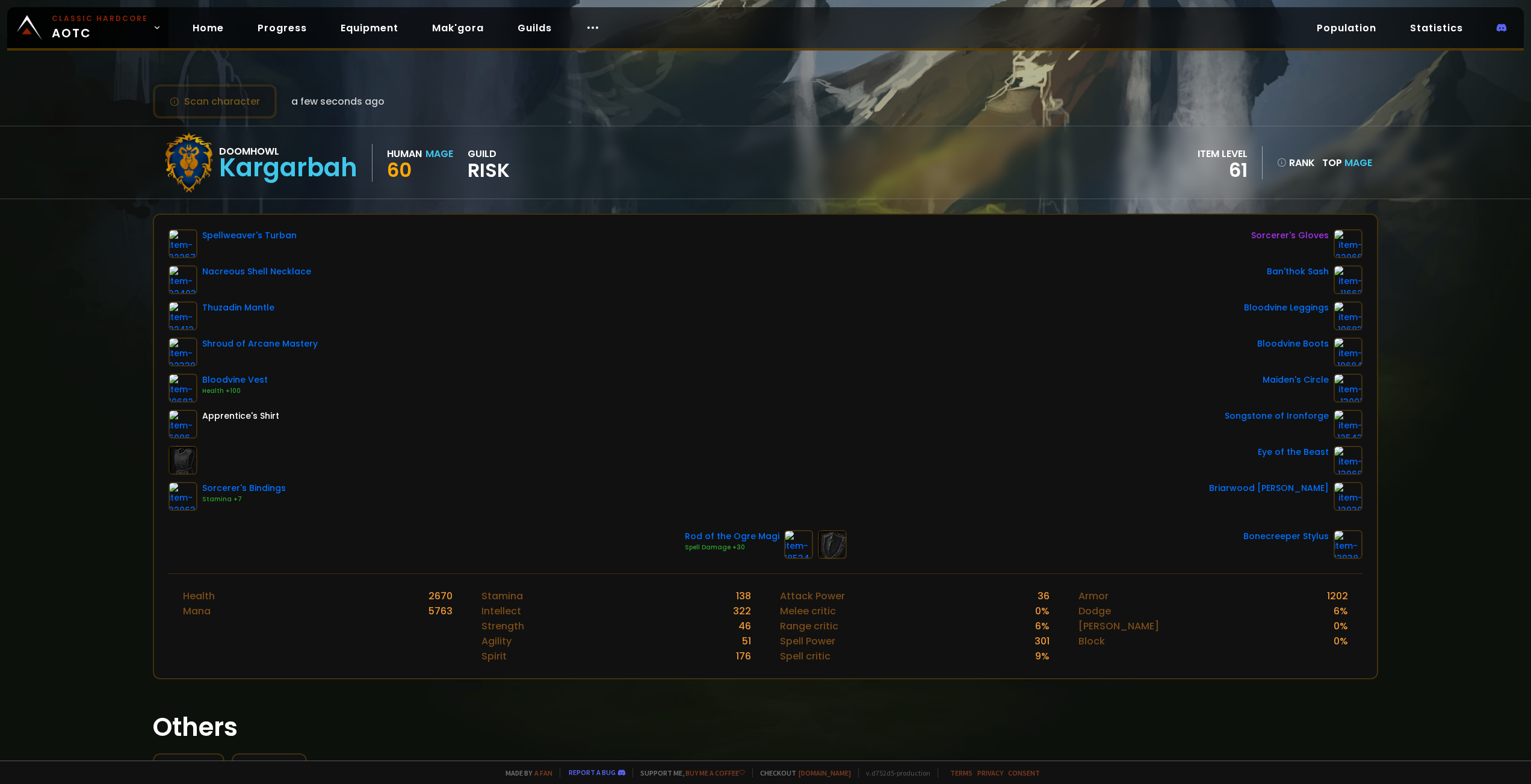
click at [523, 267] on div "Spellweaver's Turban Nacreous Shell Necklace Thuzadin Mantle Shroud of Arcane M…" at bounding box center [765, 369] width 1193 height 281
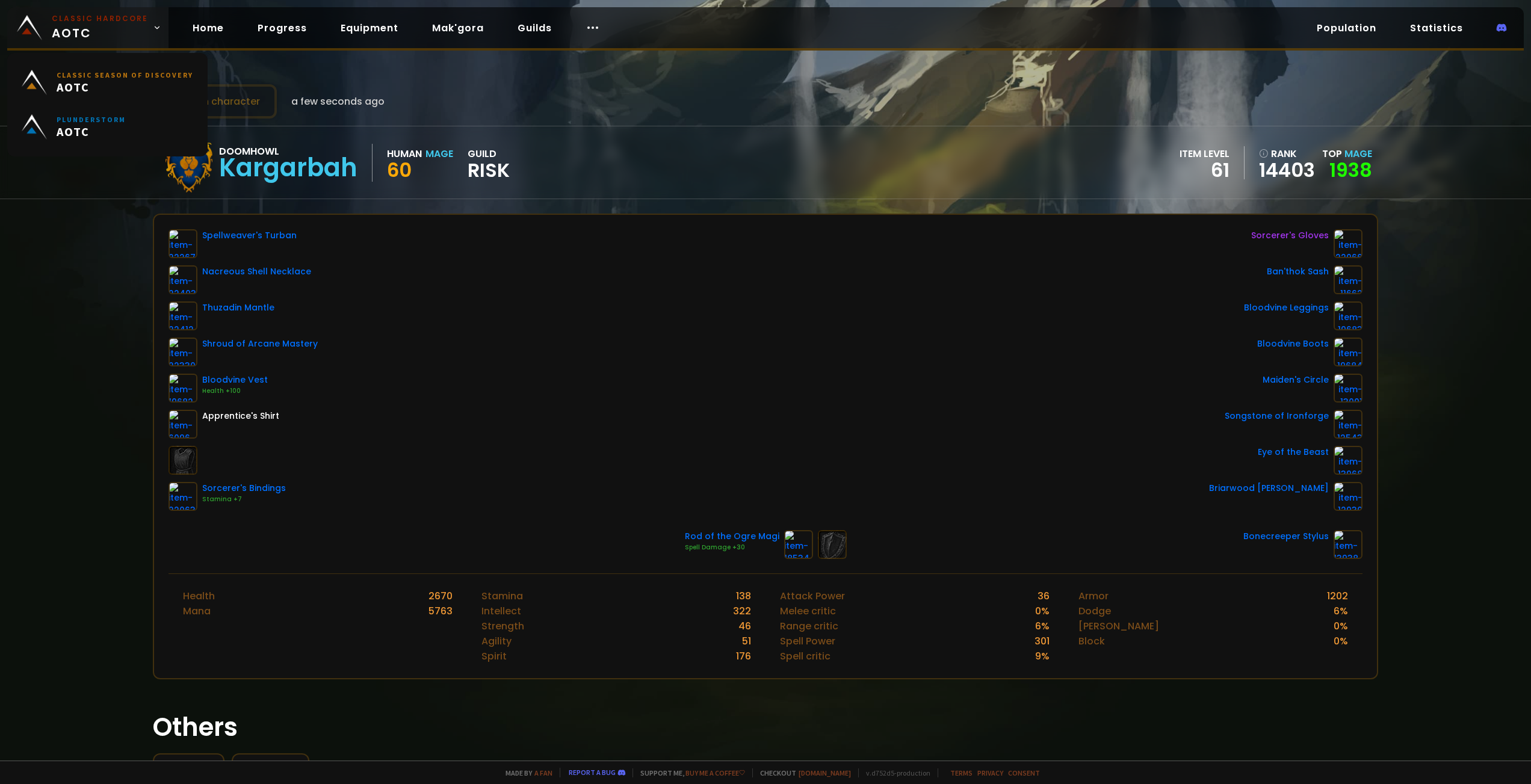
click at [65, 28] on span "Classic Hardcore AOTC" at bounding box center [99, 28] width 96 height 29
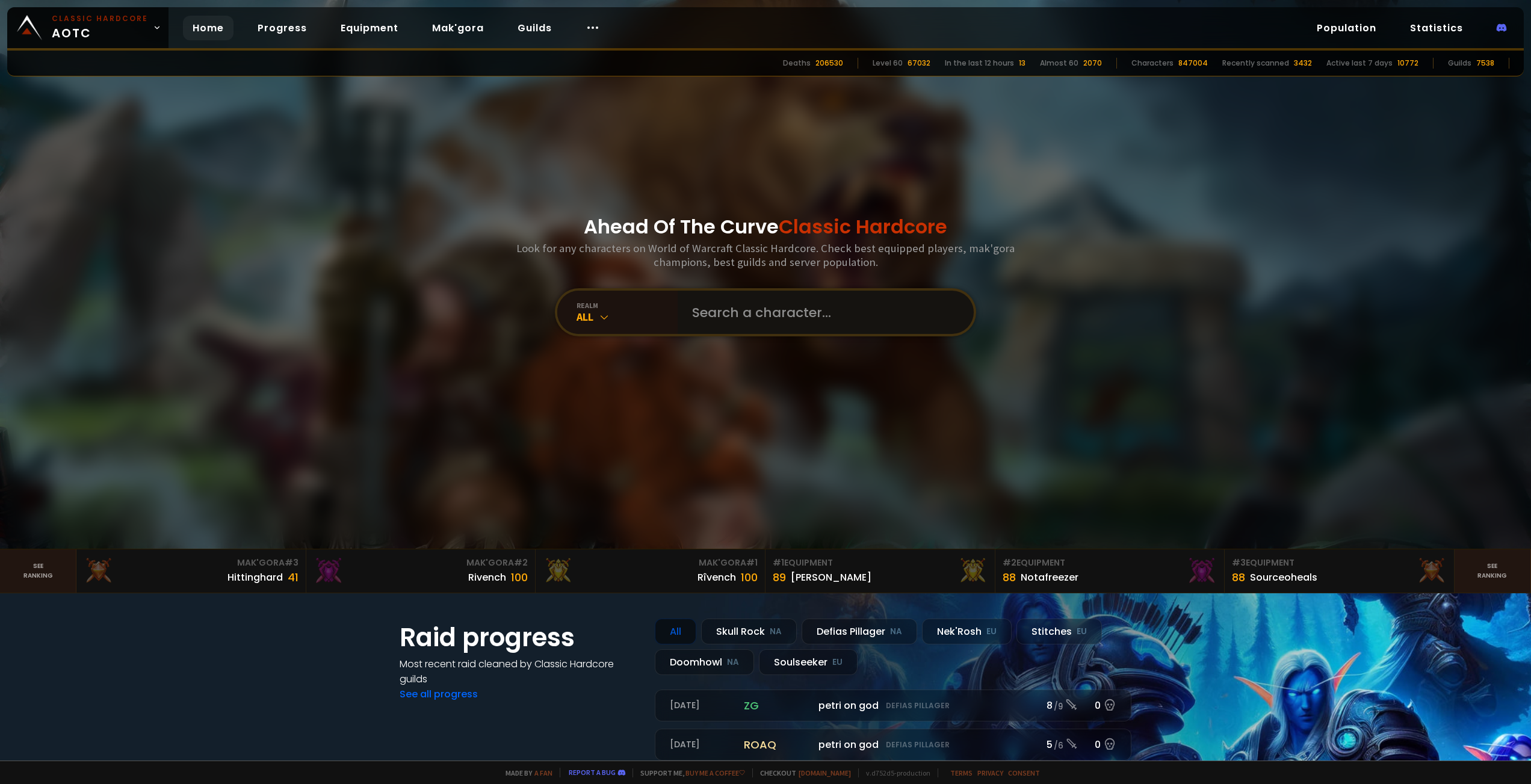
click at [782, 310] on input "text" at bounding box center [821, 312] width 274 height 44
paste input "Lbsbutts"
type input "Lbsbutts"
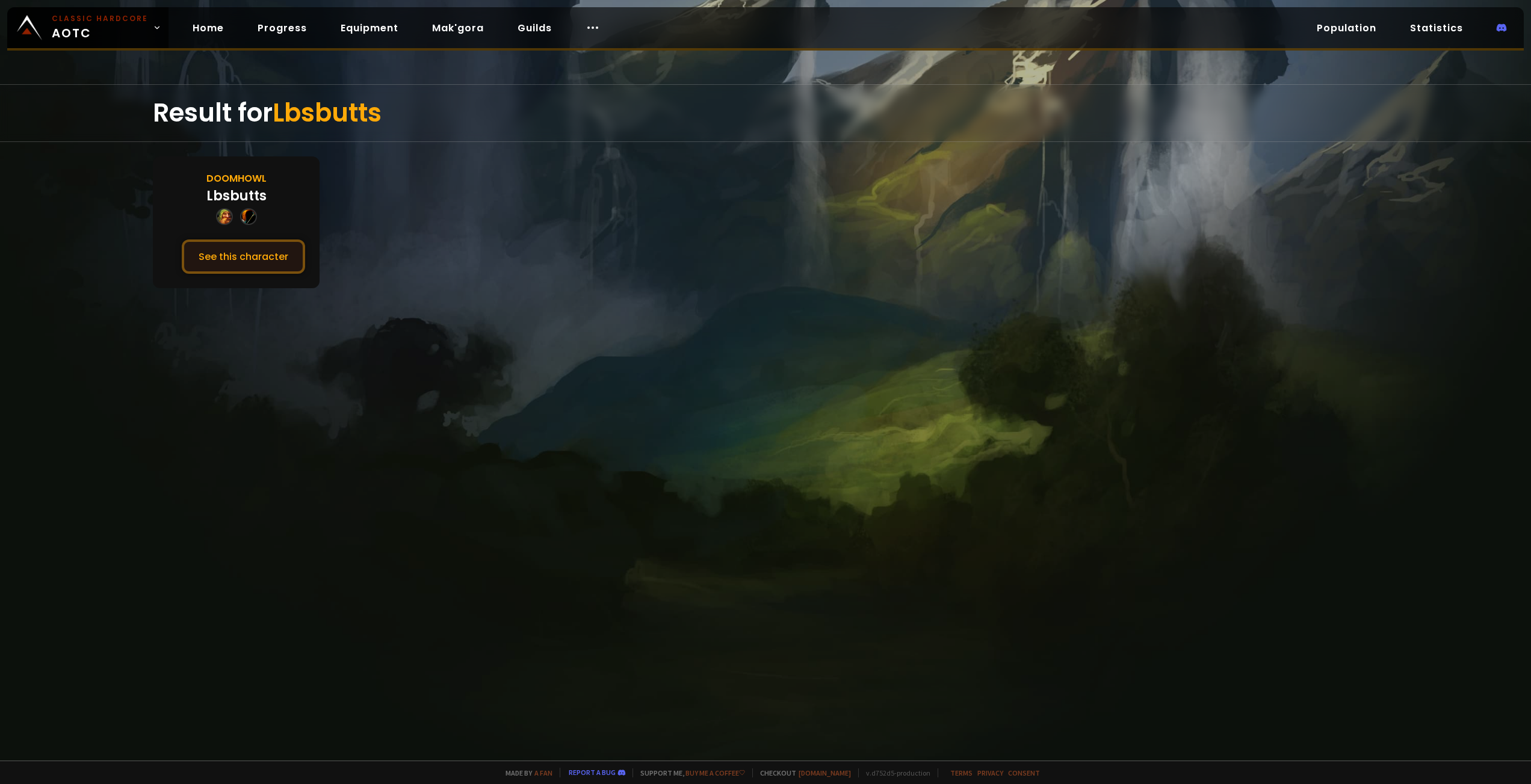
click at [221, 258] on button "See this character" at bounding box center [242, 256] width 123 height 34
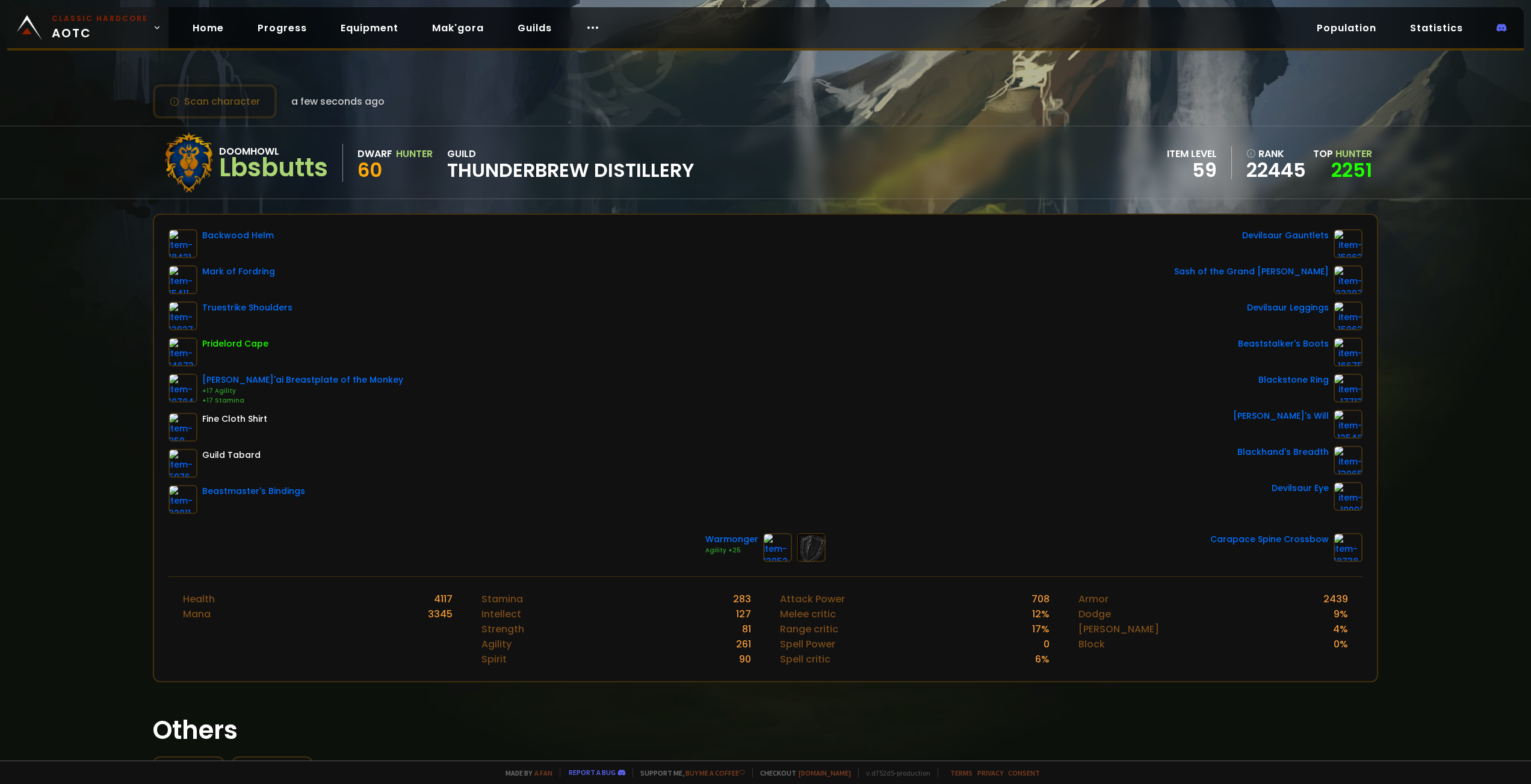
click at [70, 36] on span "Classic Hardcore AOTC" at bounding box center [99, 28] width 96 height 29
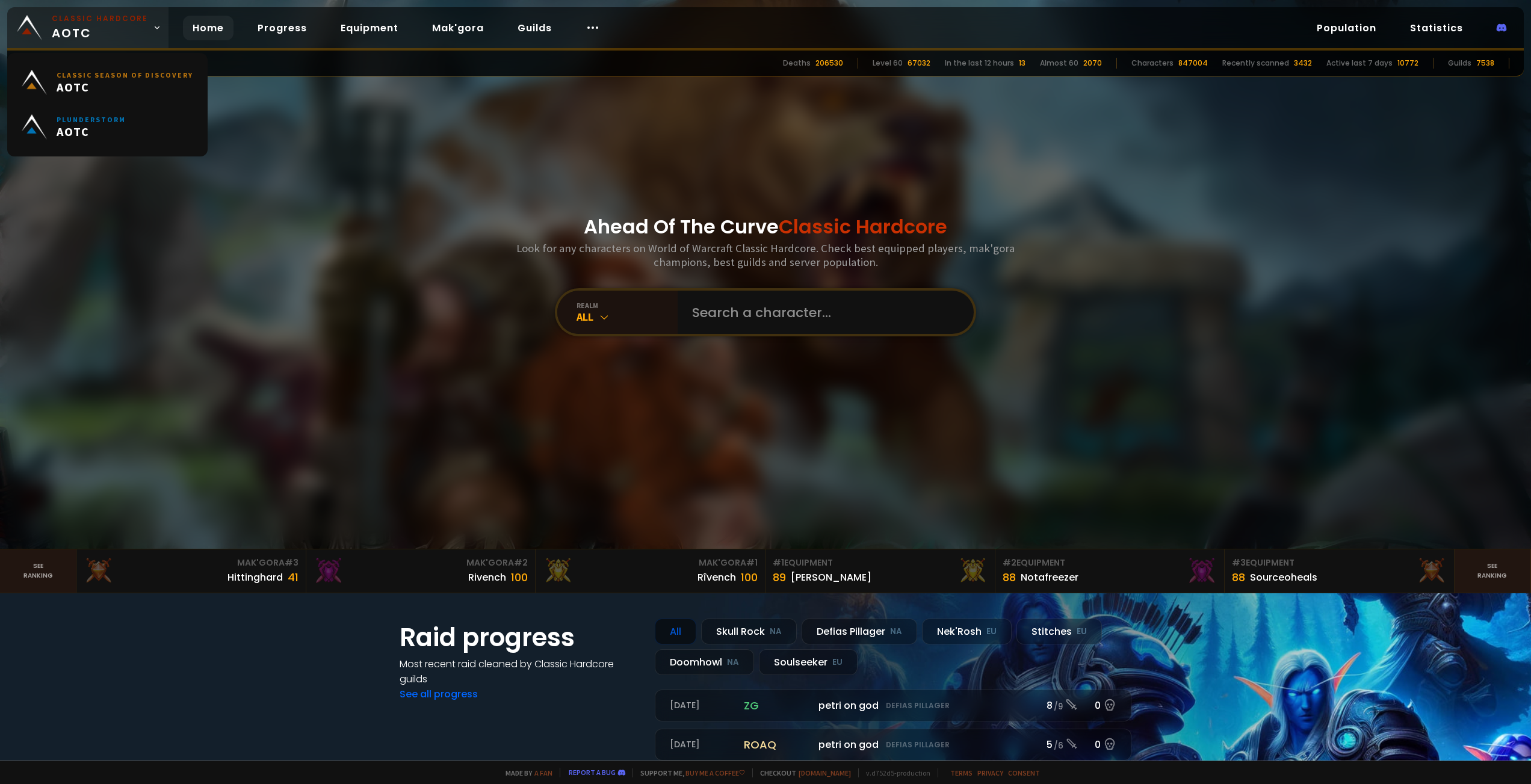
click at [63, 31] on span "Classic Hardcore AOTC" at bounding box center [99, 28] width 96 height 29
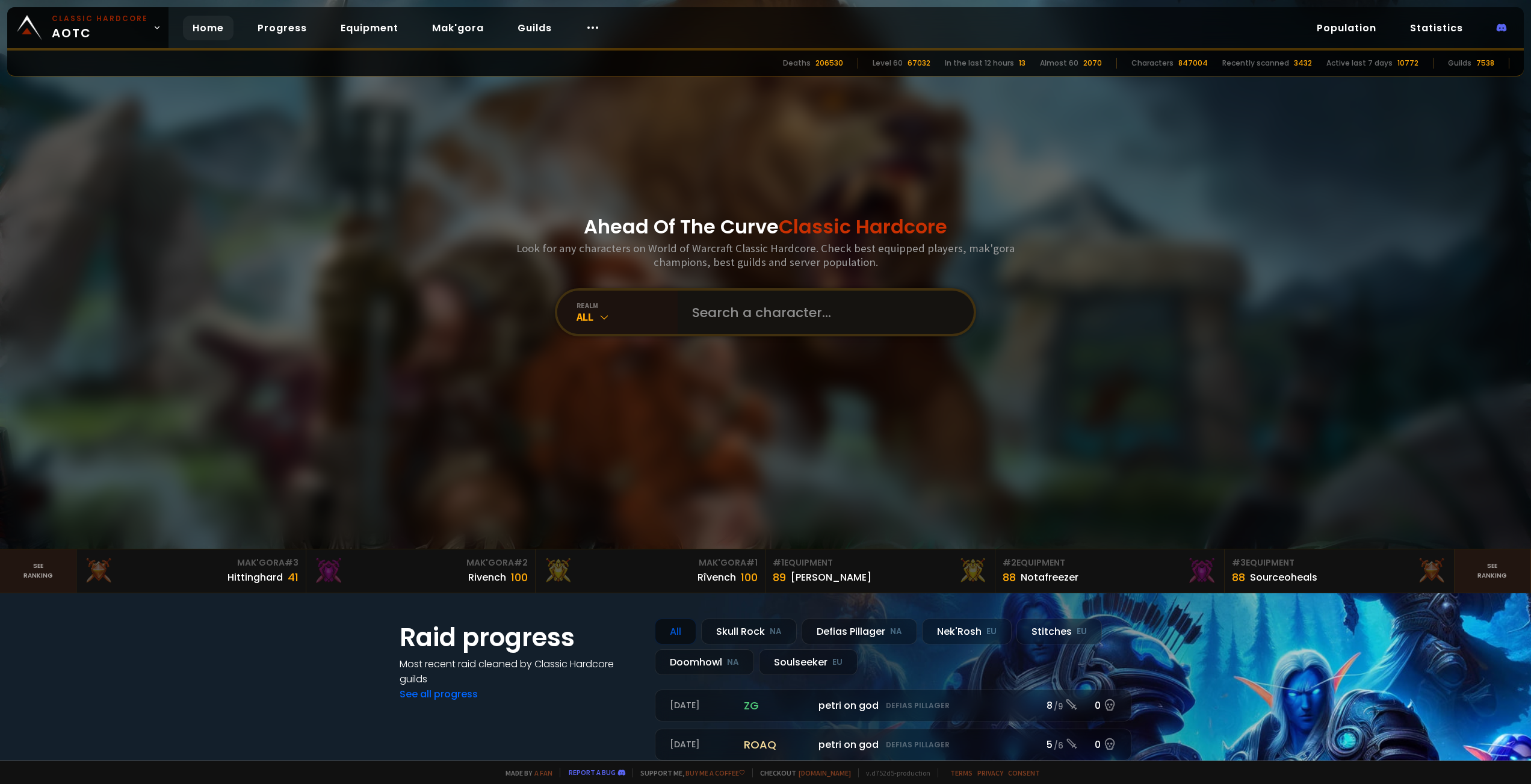
click at [718, 309] on input "text" at bounding box center [821, 312] width 274 height 44
paste input "Fartinturtle"
type input "Fartinturtle"
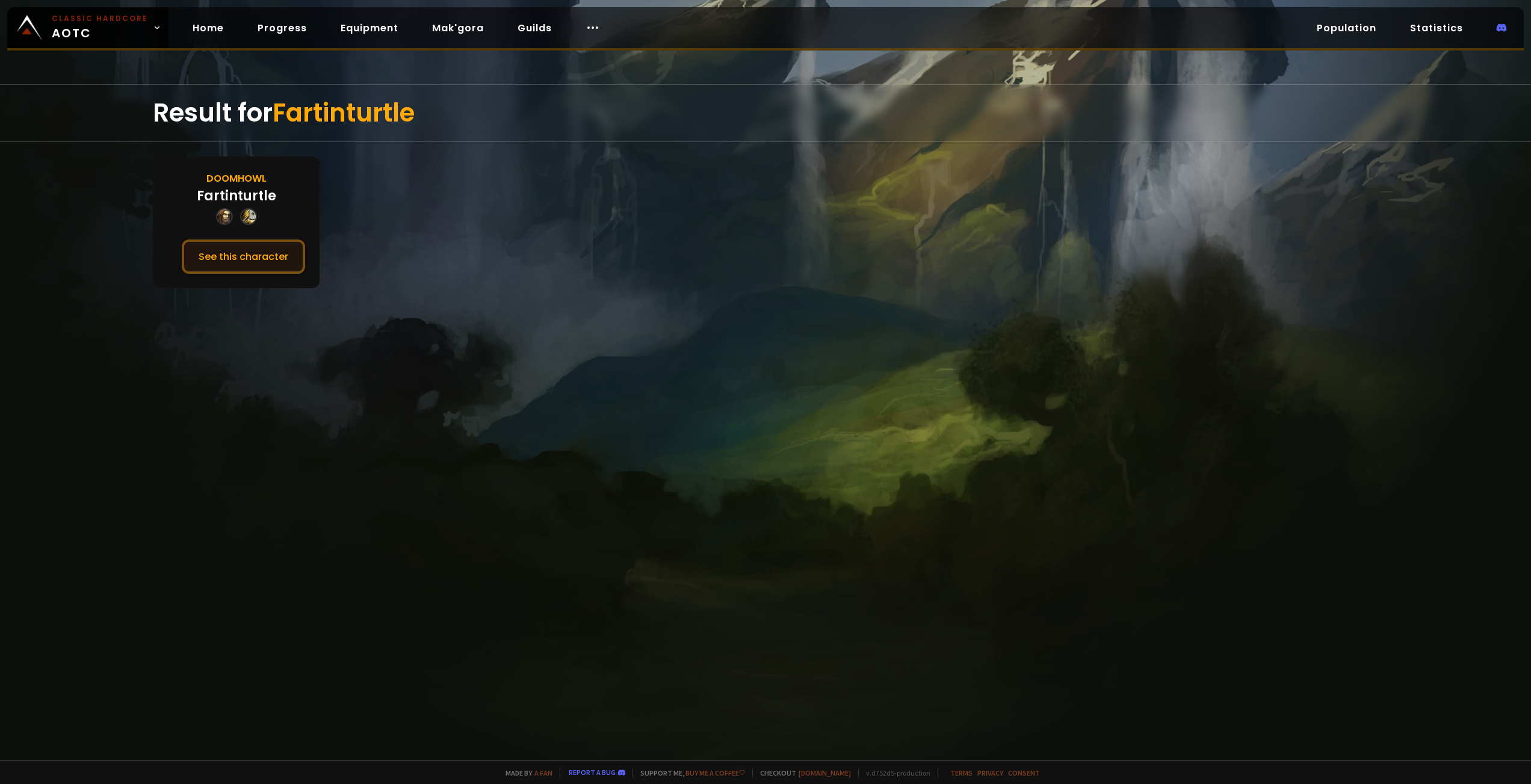
click at [249, 266] on button "See this character" at bounding box center [242, 256] width 123 height 34
